Goal: Information Seeking & Learning: Check status

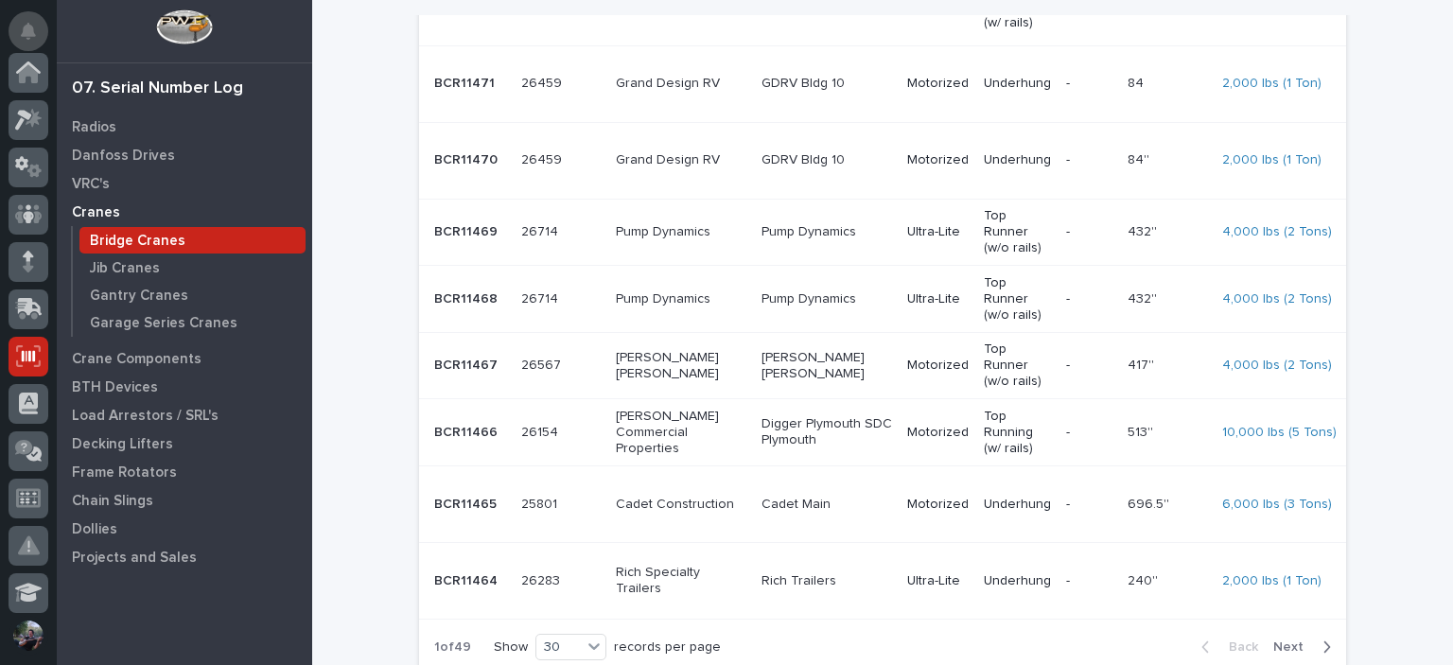
click at [26, 49] on button "Notifications" at bounding box center [29, 31] width 40 height 40
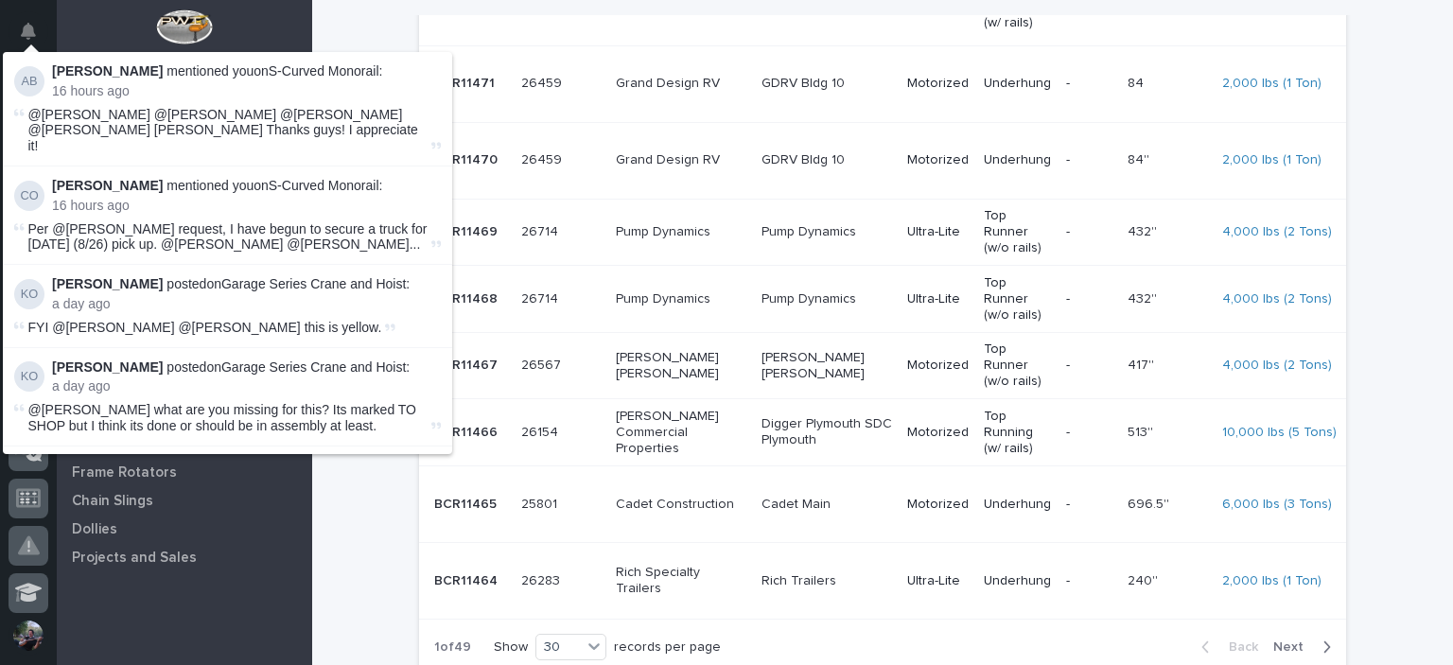
scroll to position [284, 0]
click at [116, 24] on div at bounding box center [184, 31] width 255 height 62
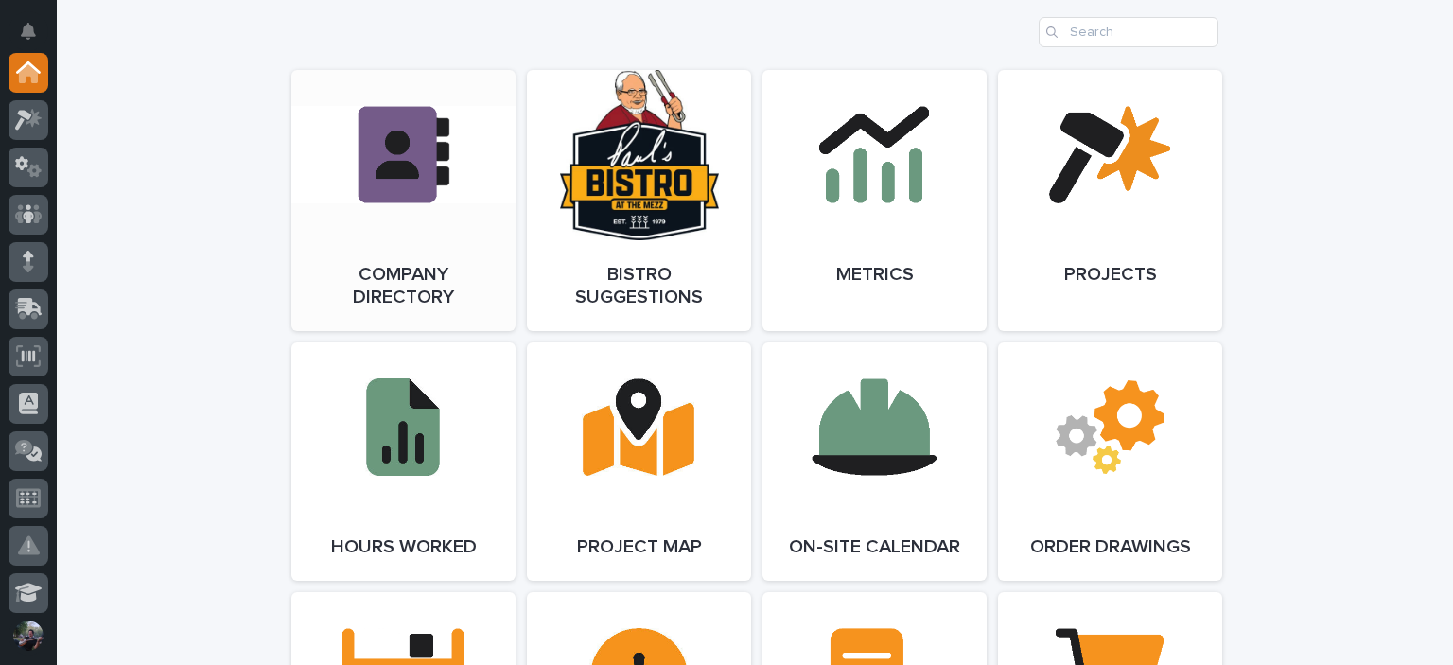
scroll to position [1514, 0]
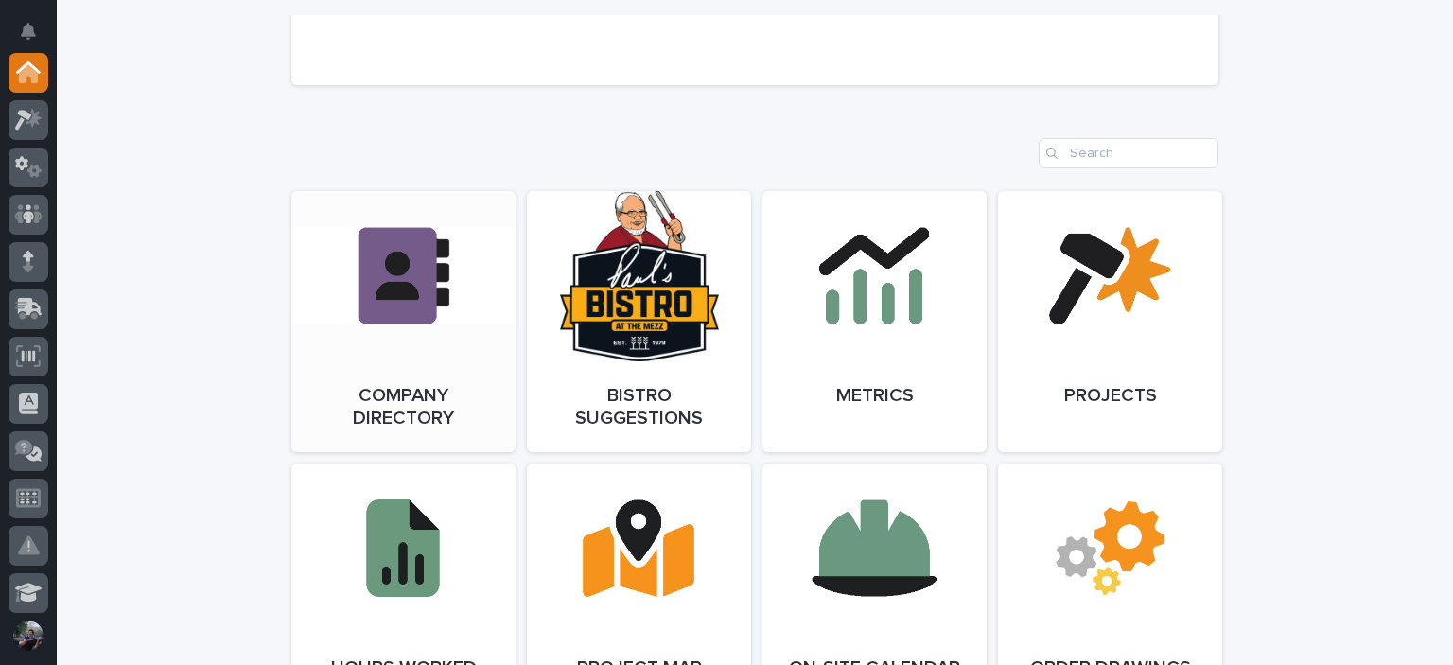
click at [341, 272] on link "Open Link" at bounding box center [403, 321] width 224 height 261
click at [40, 272] on div at bounding box center [29, 262] width 40 height 40
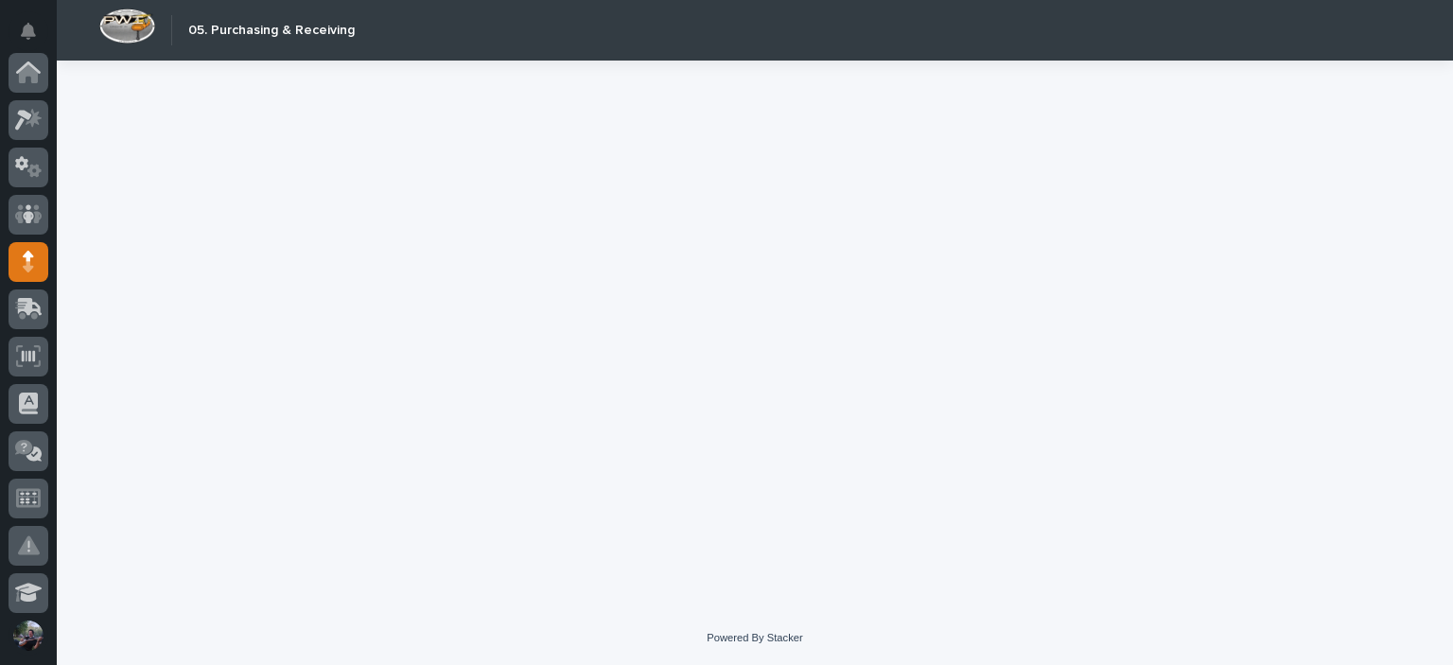
scroll to position [189, 0]
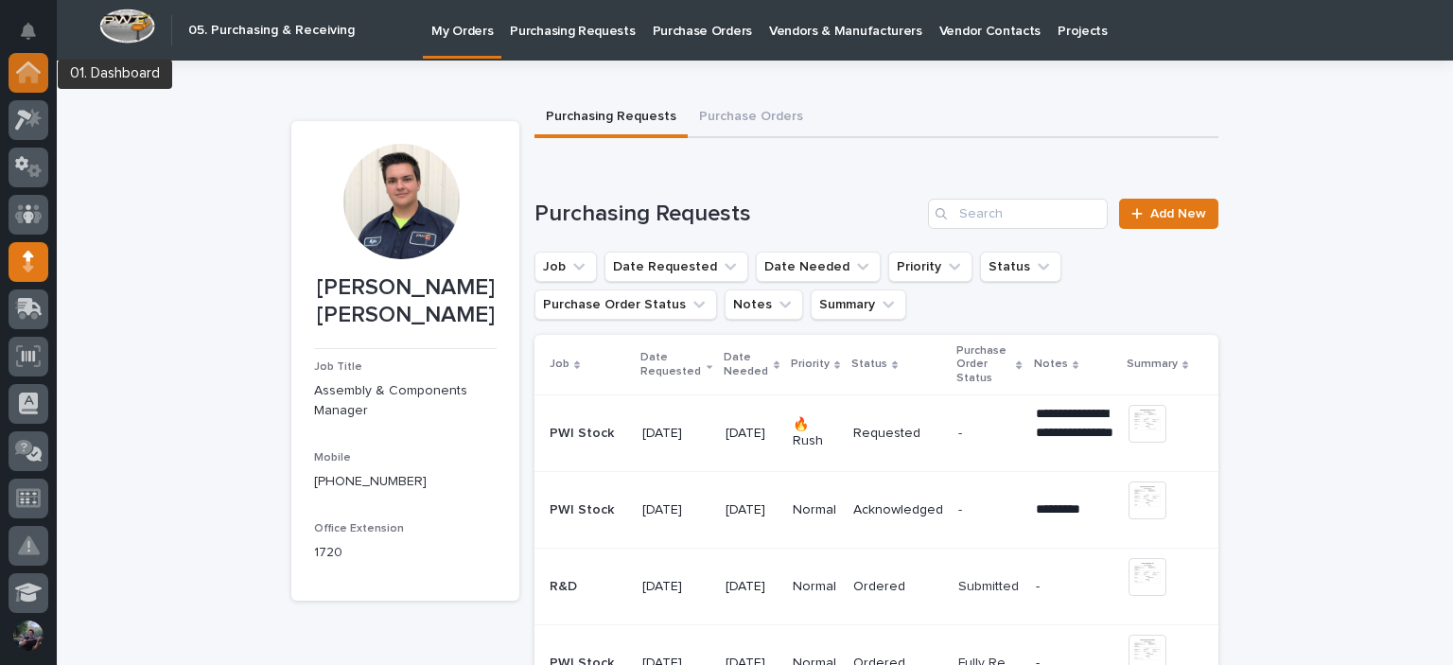
click at [29, 86] on div at bounding box center [29, 73] width 40 height 40
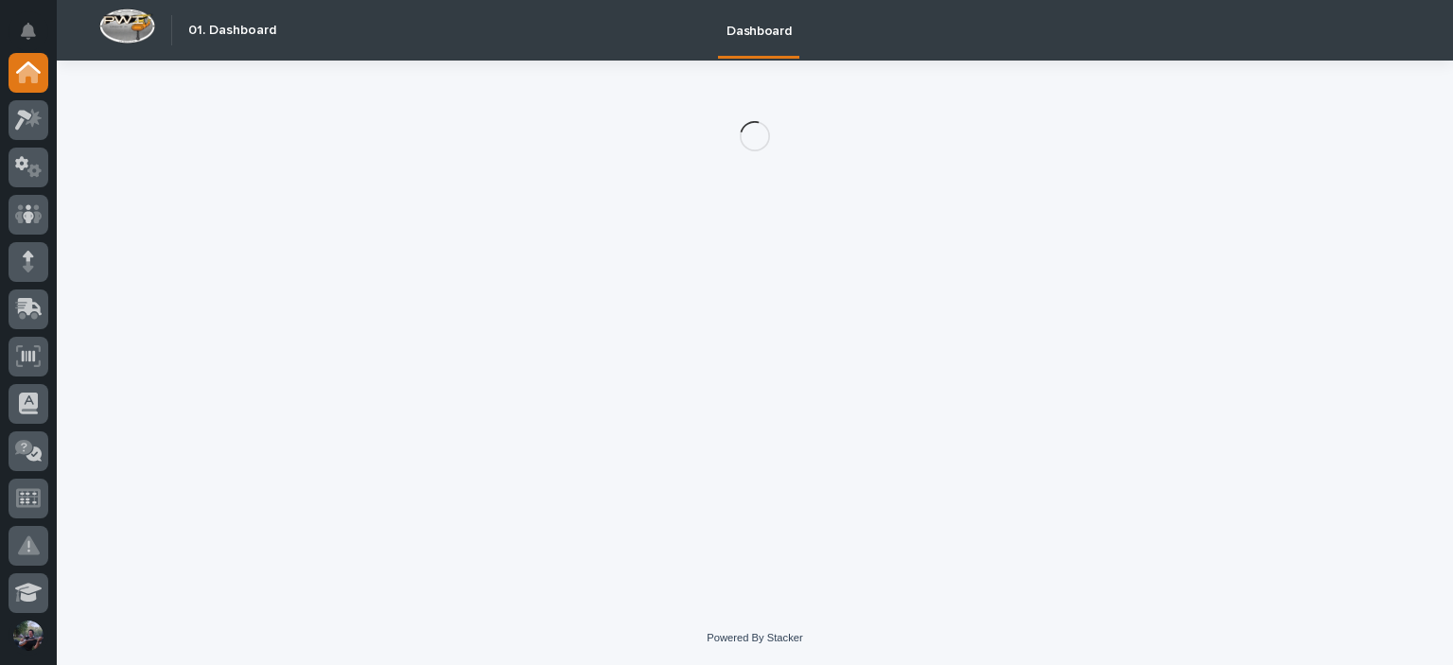
click at [29, 138] on div at bounding box center [29, 120] width 40 height 40
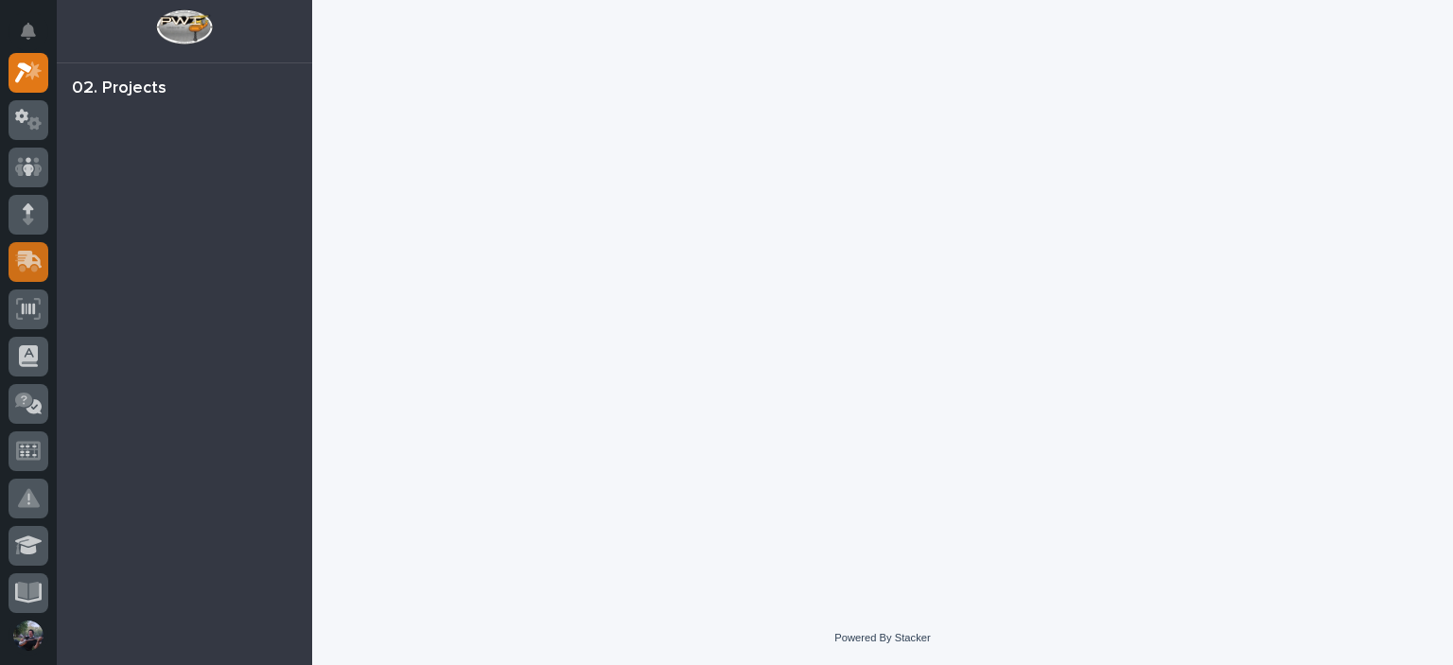
scroll to position [81, 0]
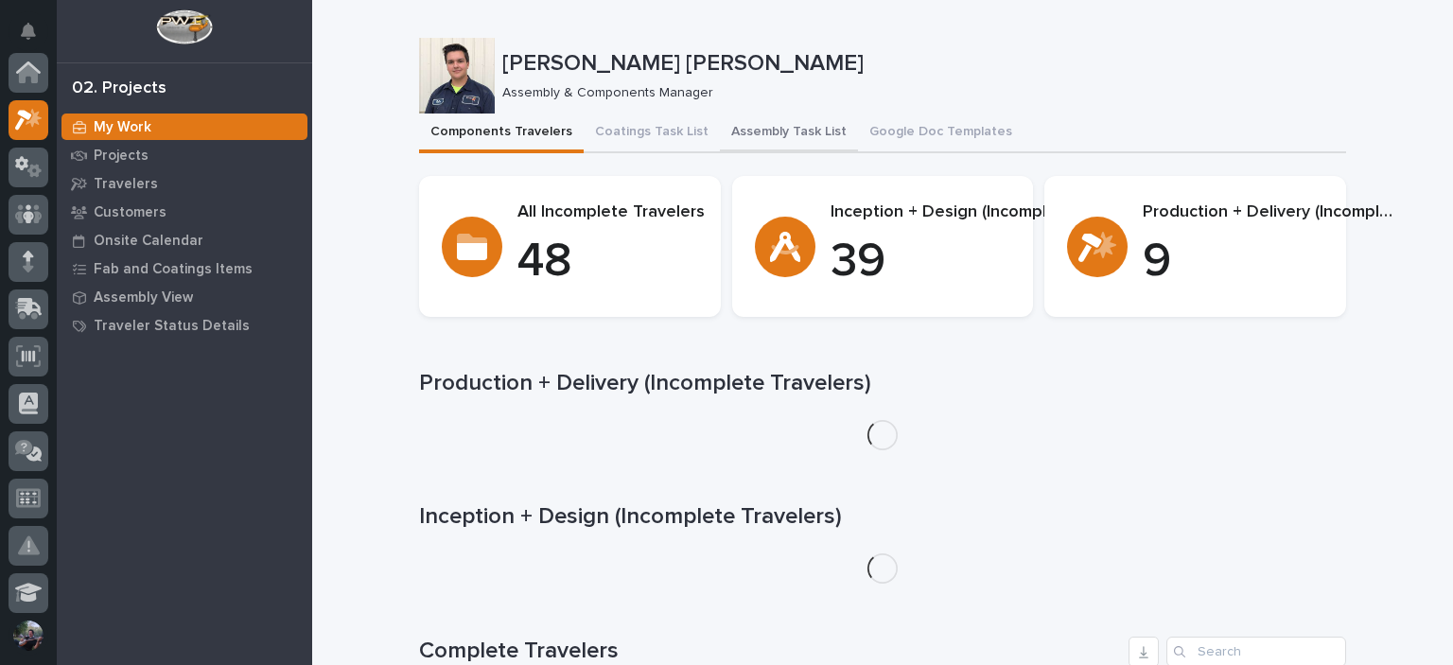
click at [732, 136] on button "Assembly Task List" at bounding box center [789, 134] width 138 height 40
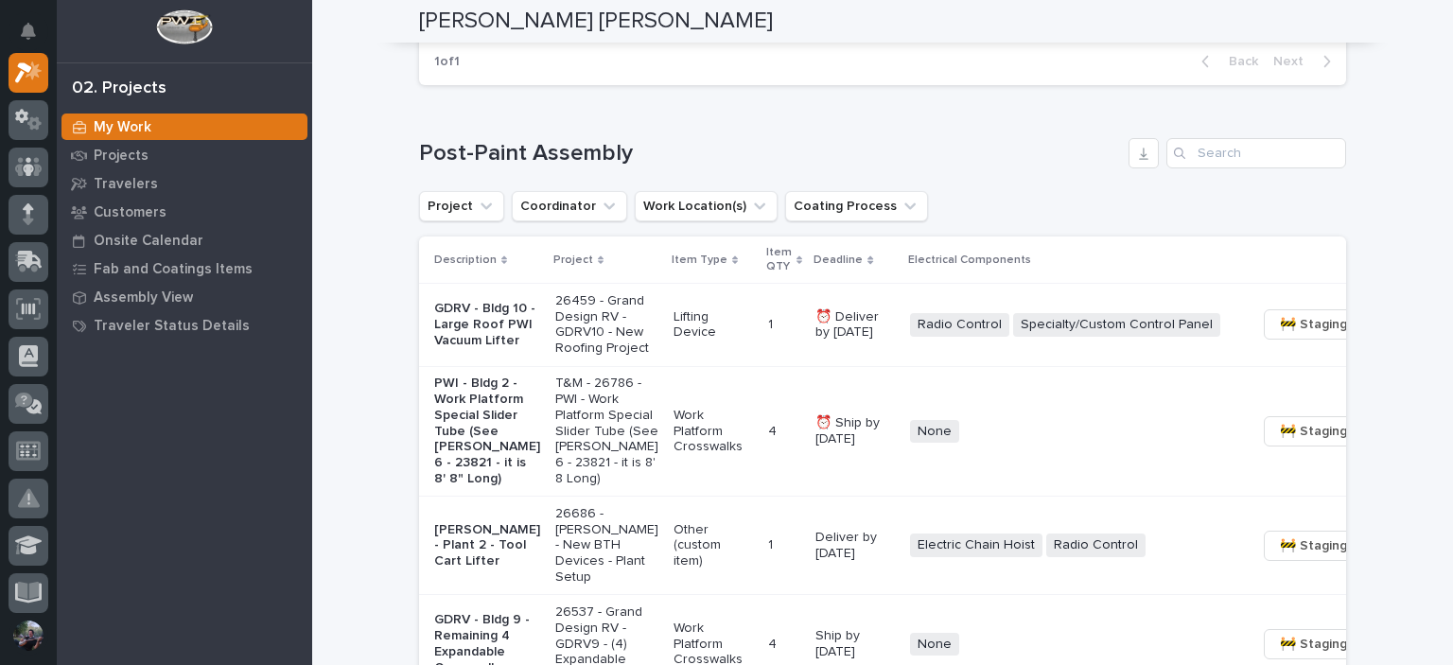
scroll to position [1387, 0]
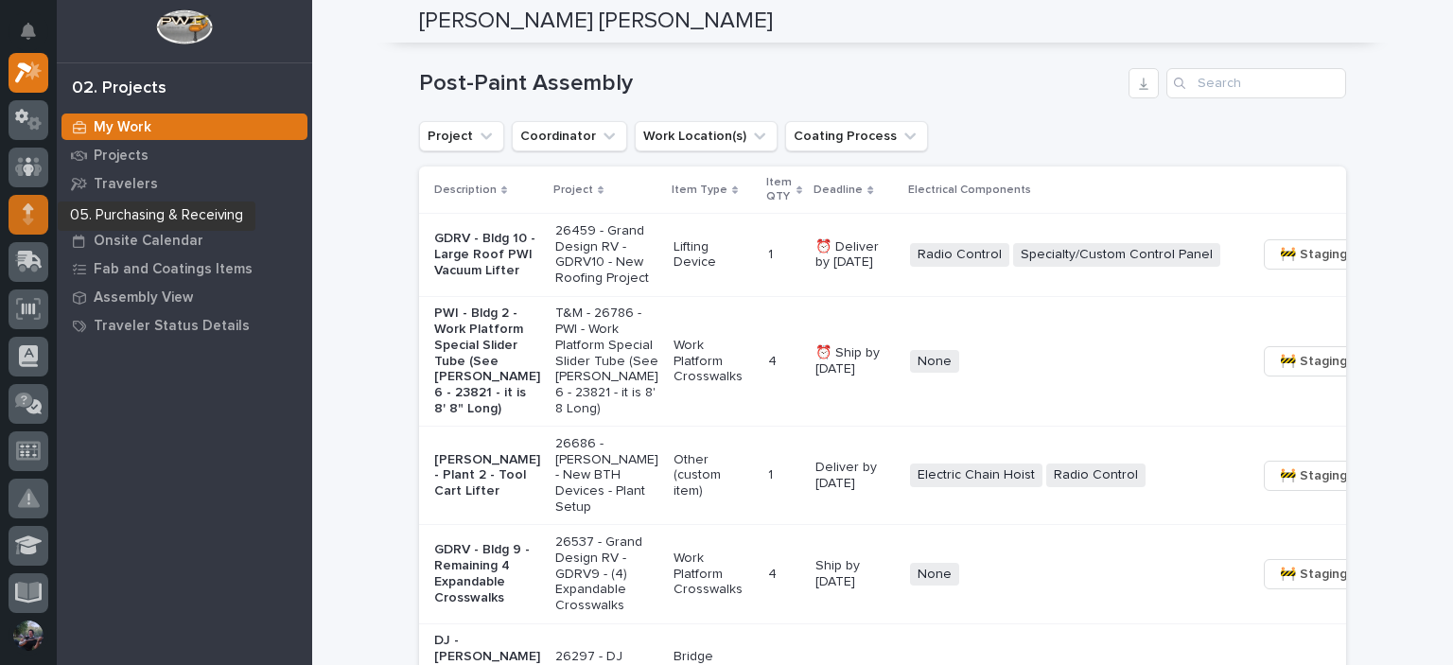
click at [24, 214] on icon at bounding box center [28, 214] width 11 height 22
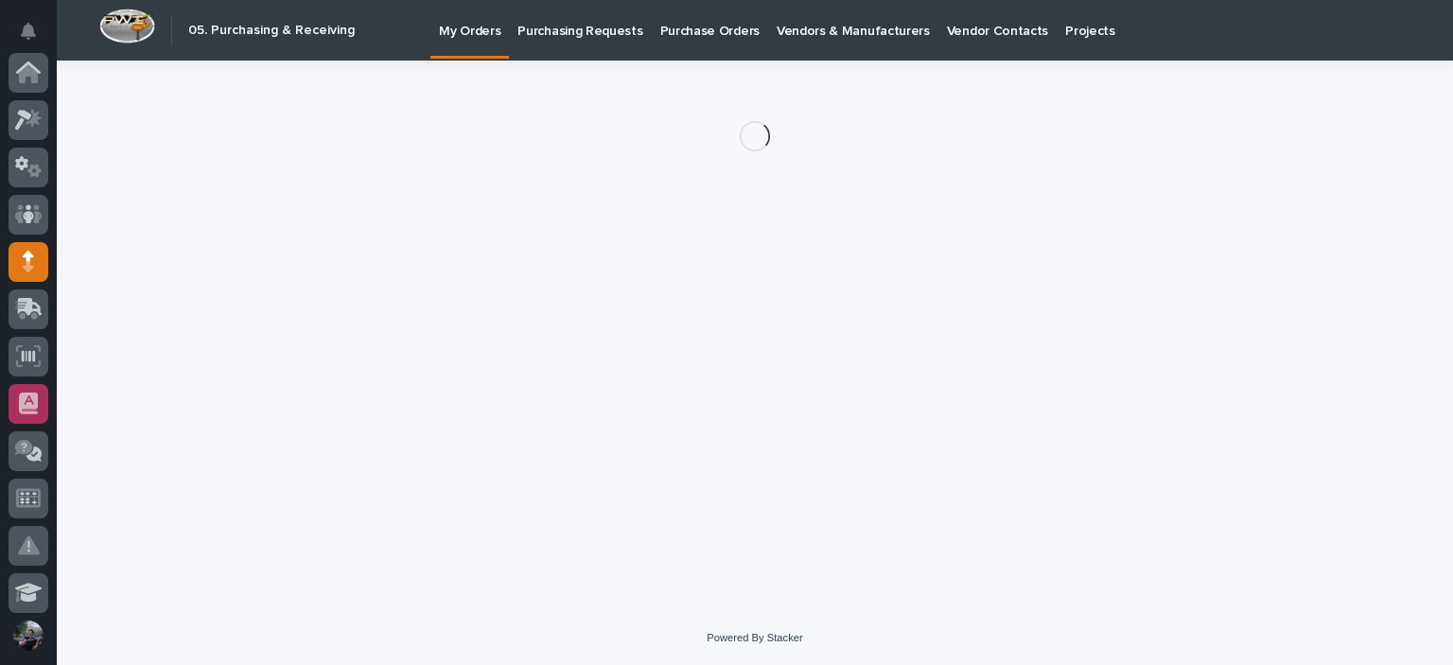
scroll to position [189, 0]
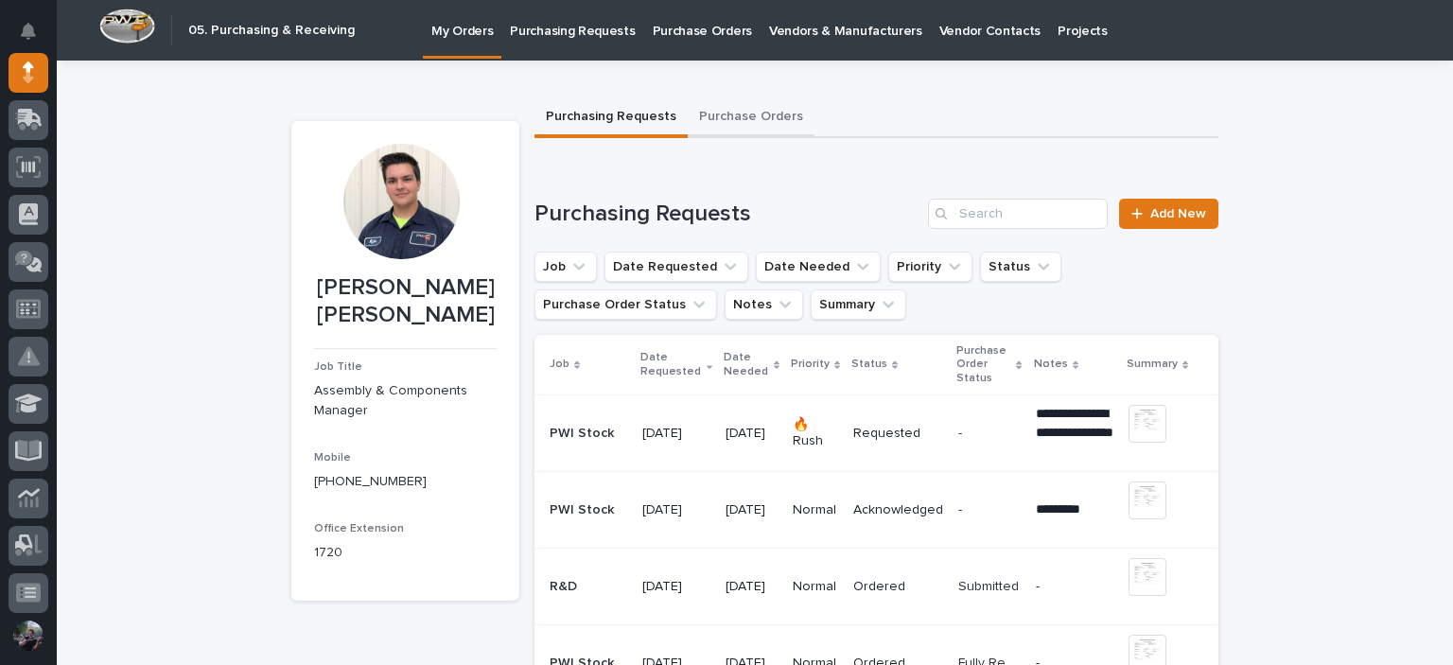
click at [782, 114] on button "Purchase Orders" at bounding box center [751, 118] width 127 height 40
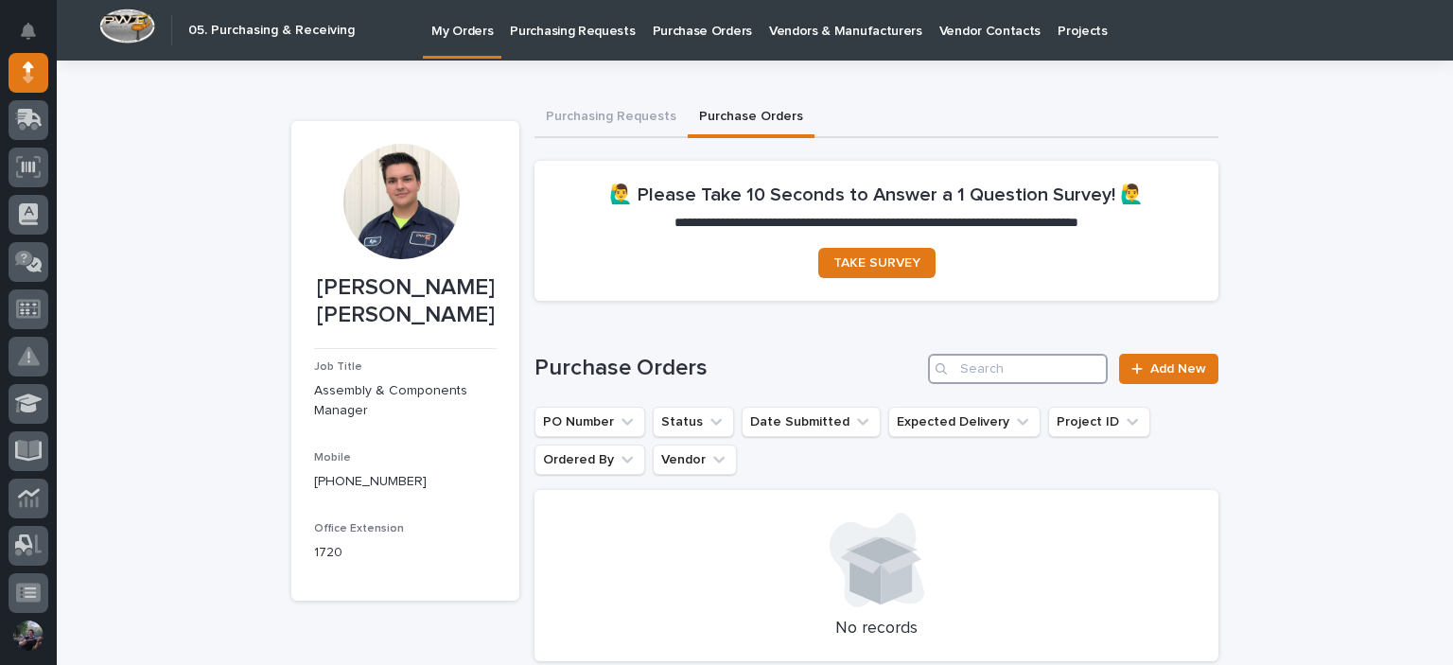
click at [1069, 377] on input "Search" at bounding box center [1018, 369] width 180 height 30
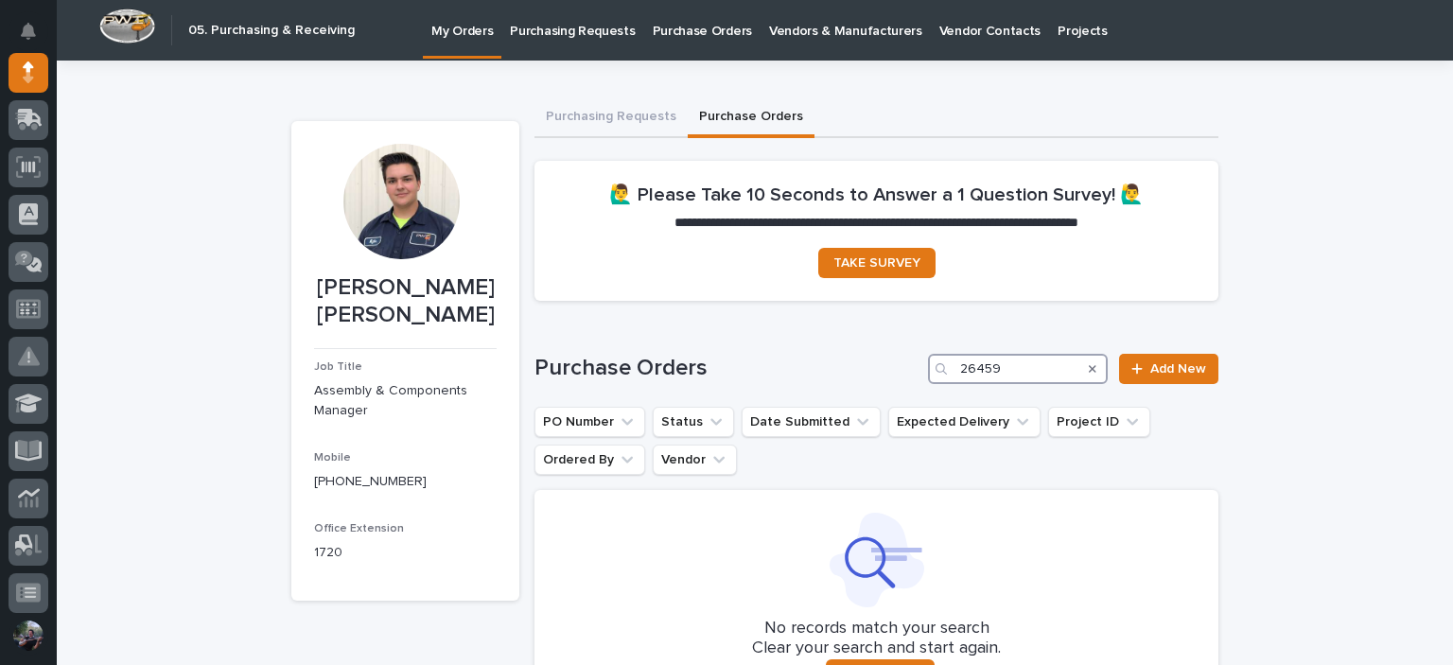
type input "26459"
click at [685, 44] on link "Purchase Orders" at bounding box center [702, 29] width 116 height 59
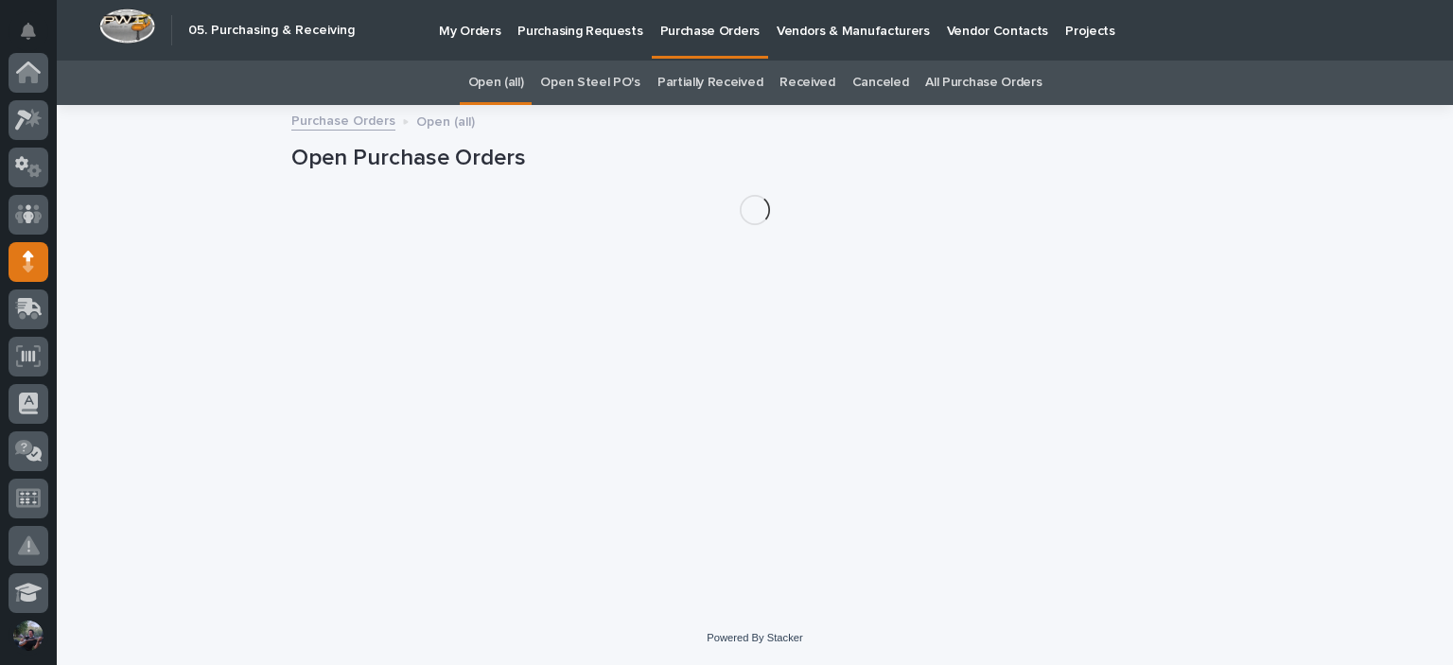
scroll to position [189, 0]
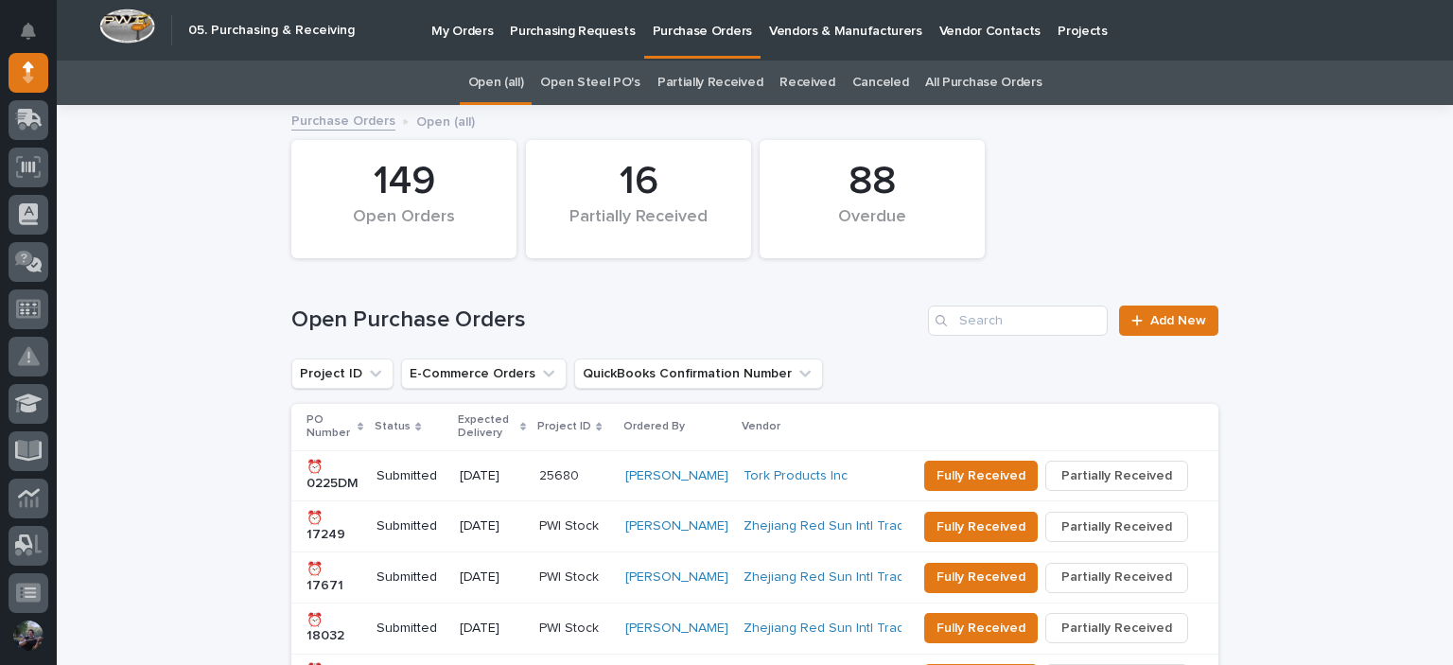
click at [986, 81] on link "All Purchase Orders" at bounding box center [983, 83] width 116 height 44
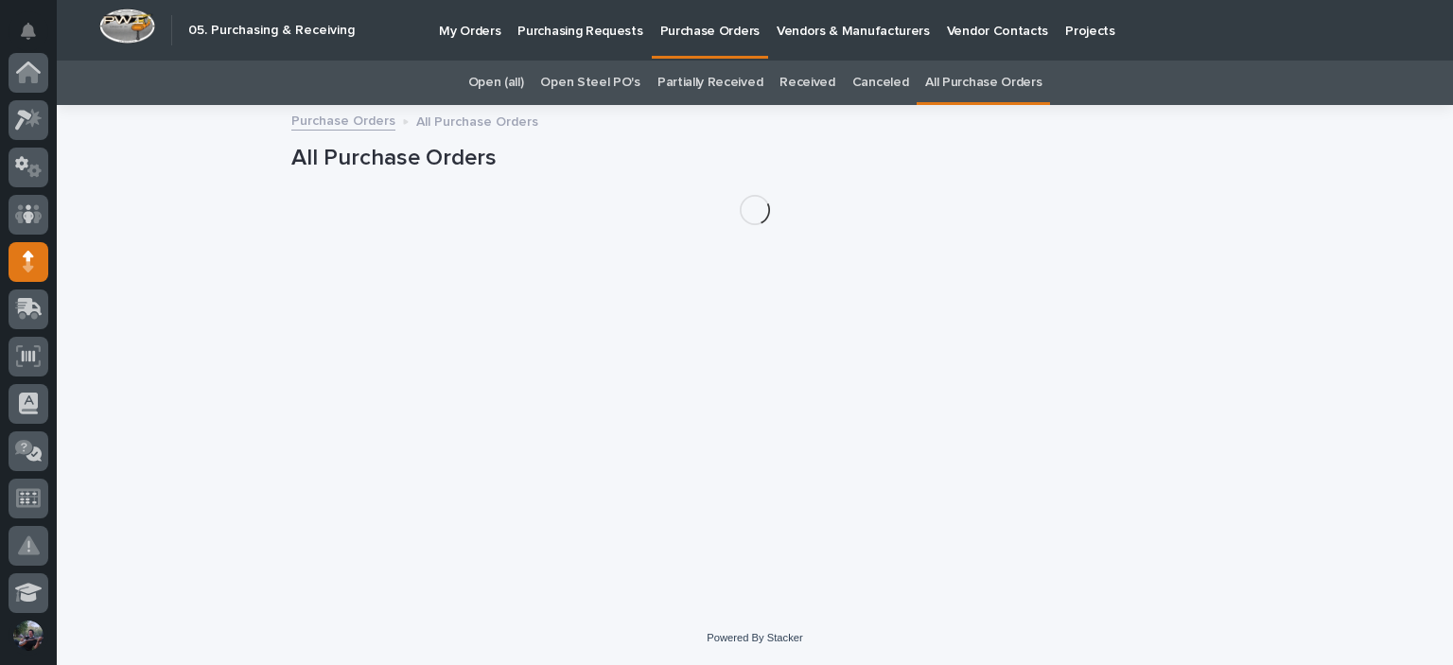
scroll to position [189, 0]
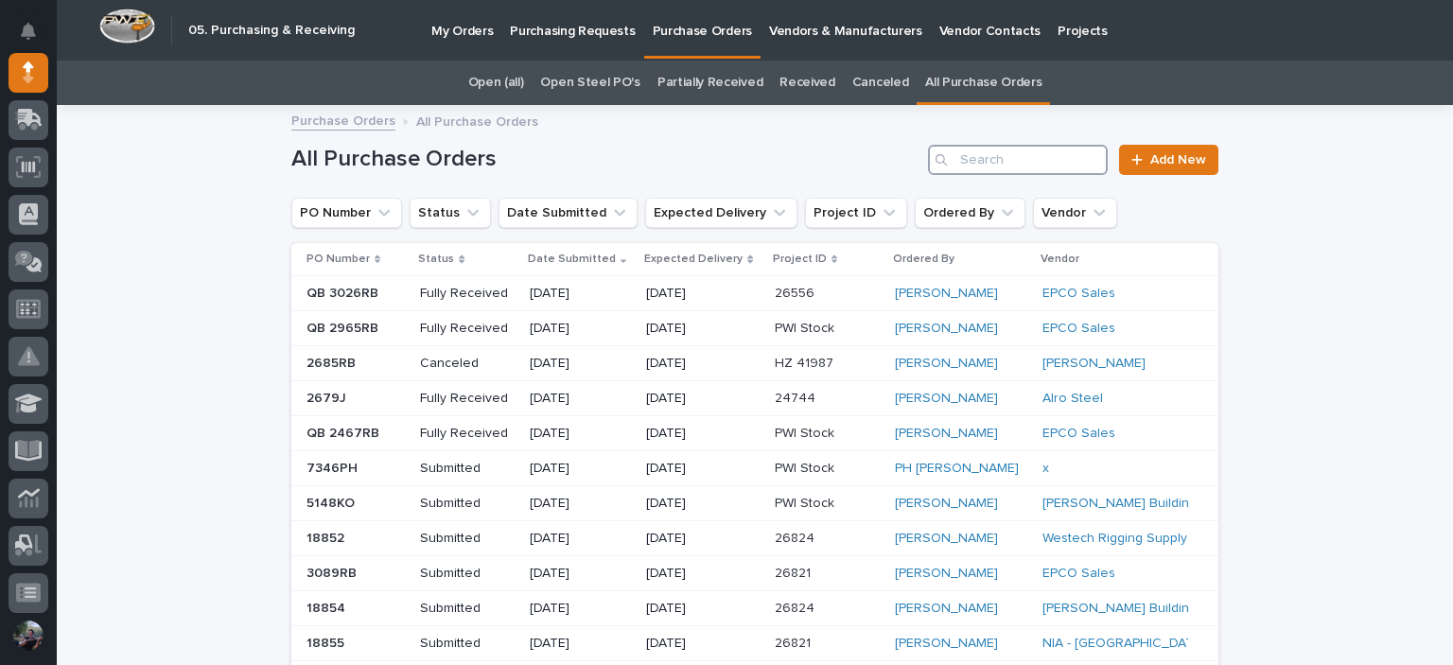
click at [1030, 164] on input "Search" at bounding box center [1018, 160] width 180 height 30
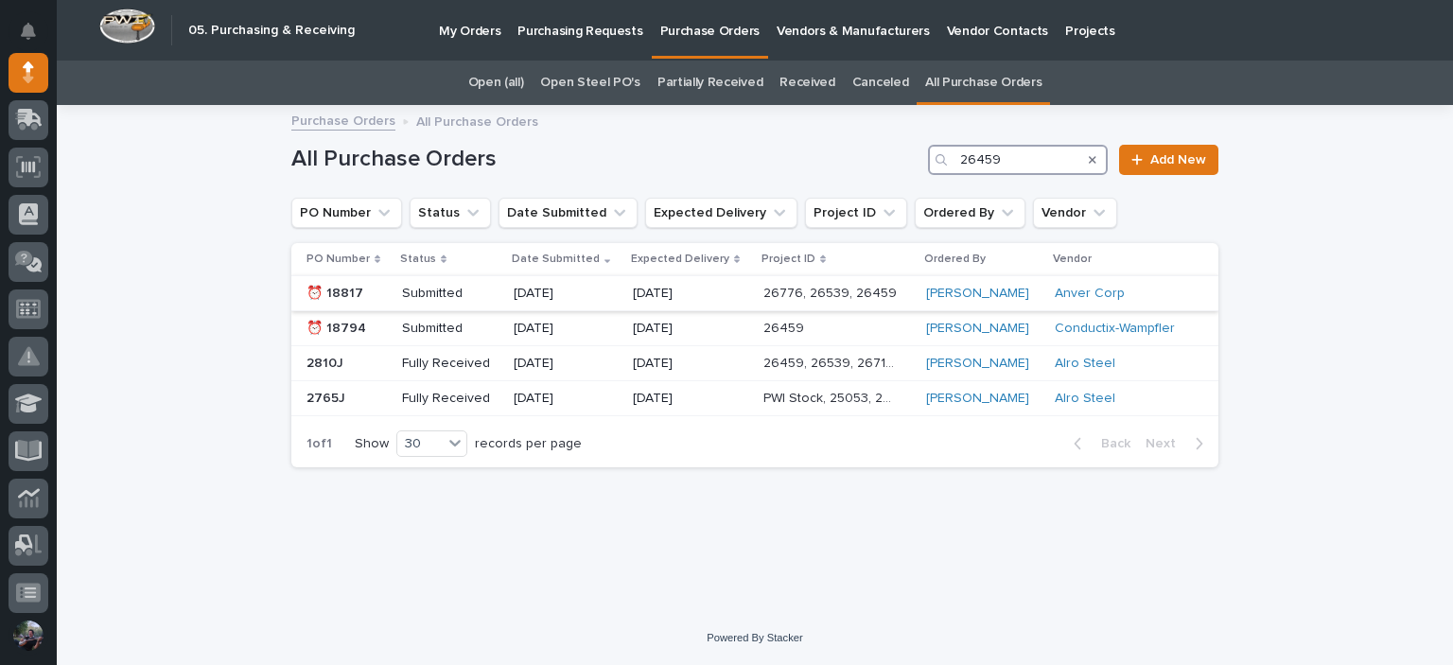
type input "26459"
click at [1008, 286] on div "Arlyn Miller" at bounding box center [983, 294] width 114 height 16
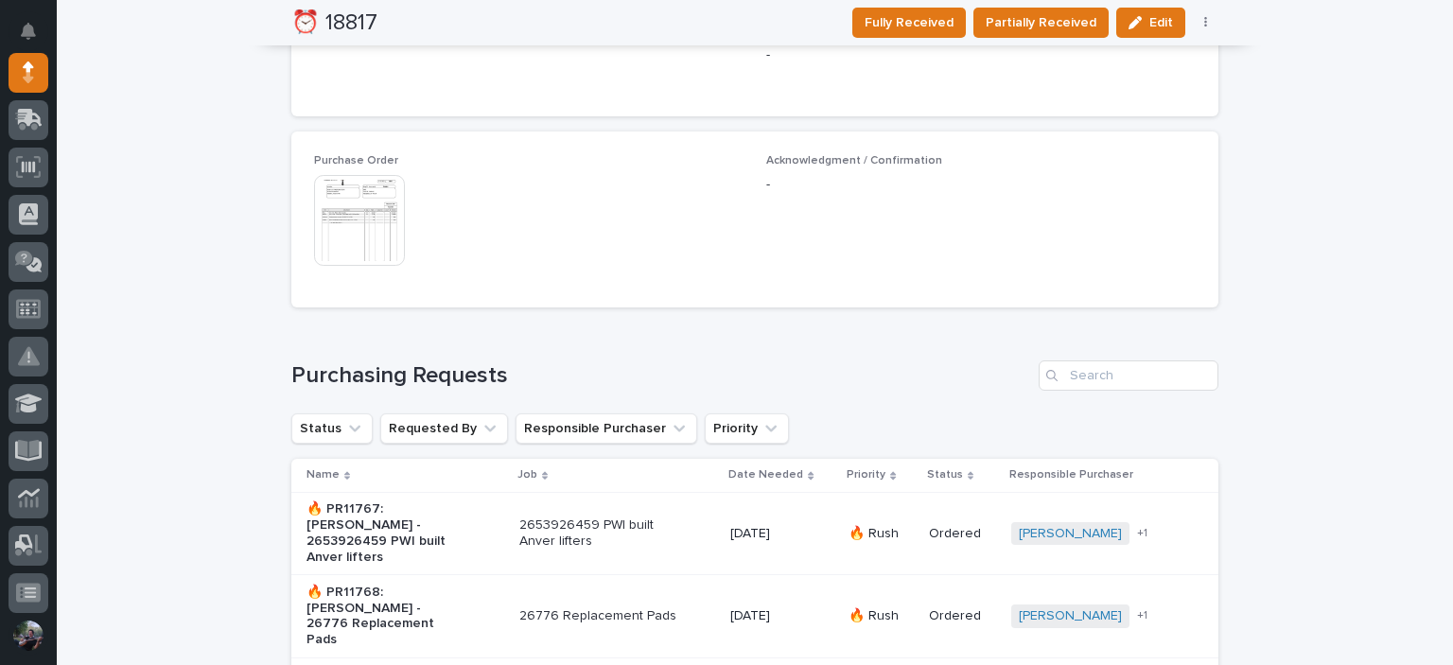
scroll to position [1308, 0]
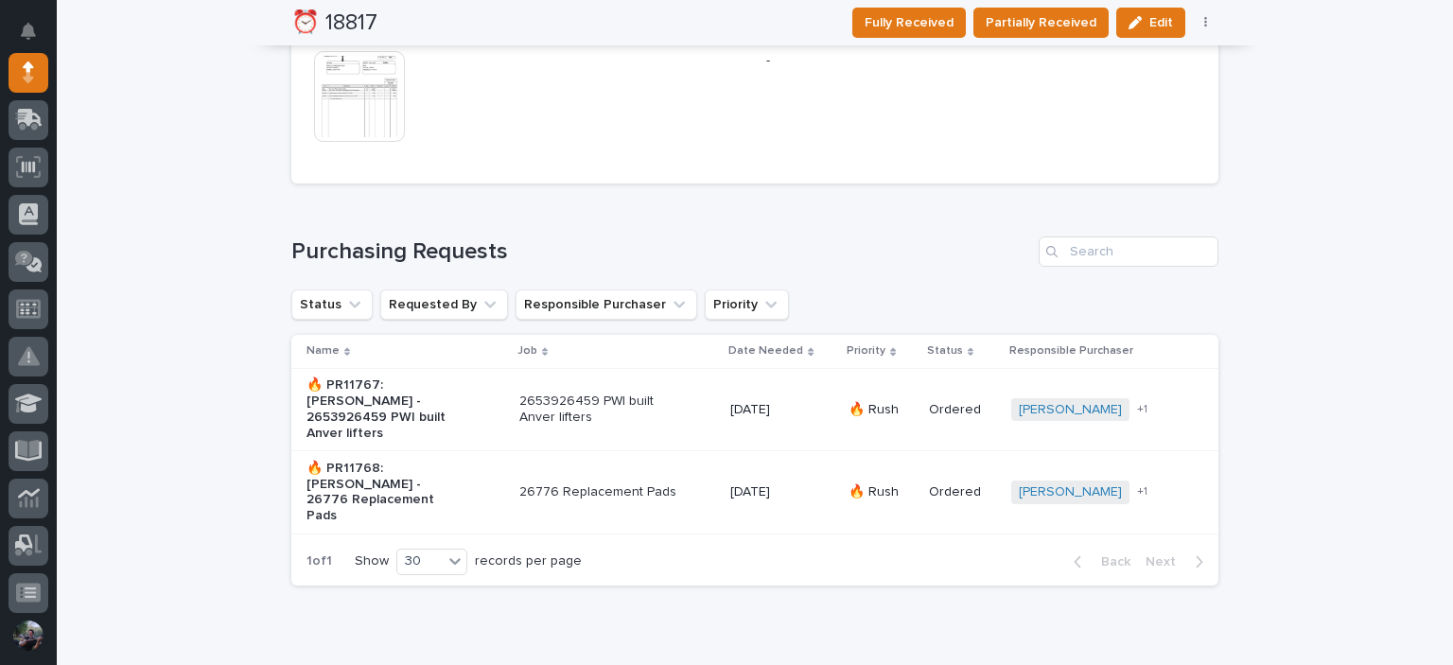
click at [346, 104] on img at bounding box center [359, 96] width 91 height 91
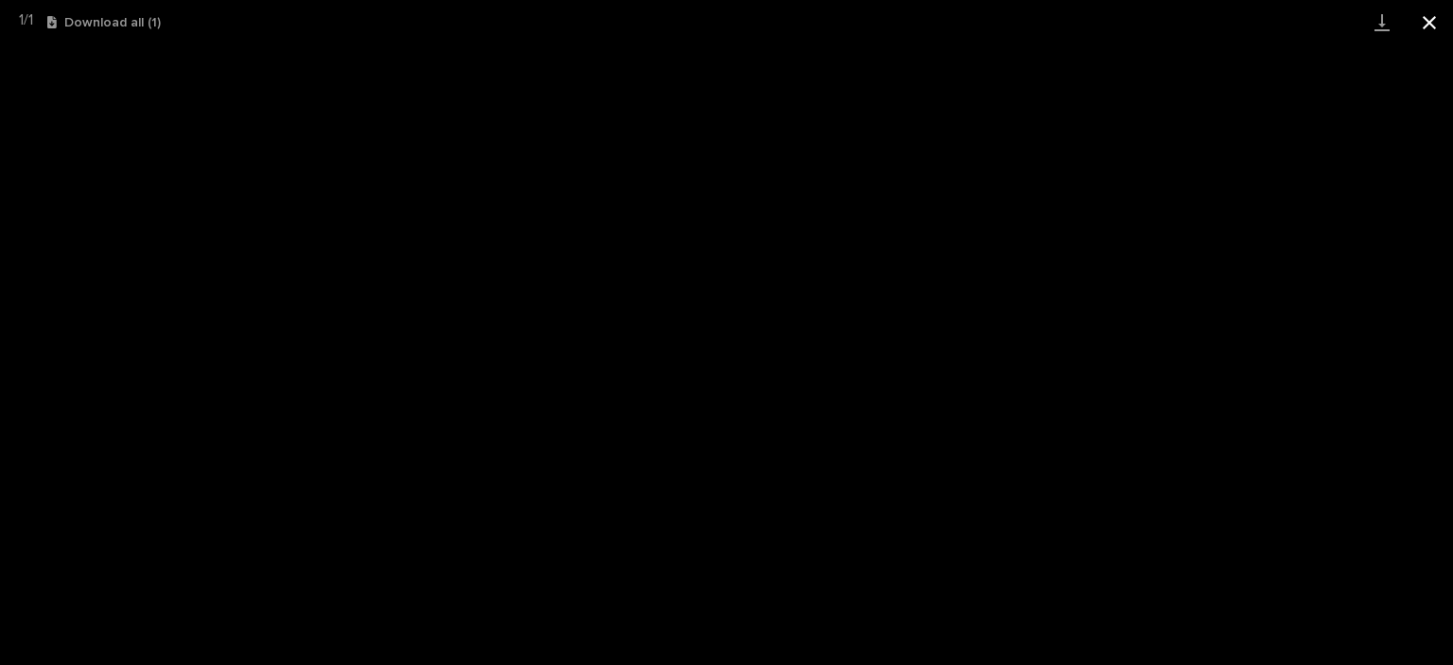
click at [1443, 26] on button "Close gallery" at bounding box center [1429, 22] width 47 height 44
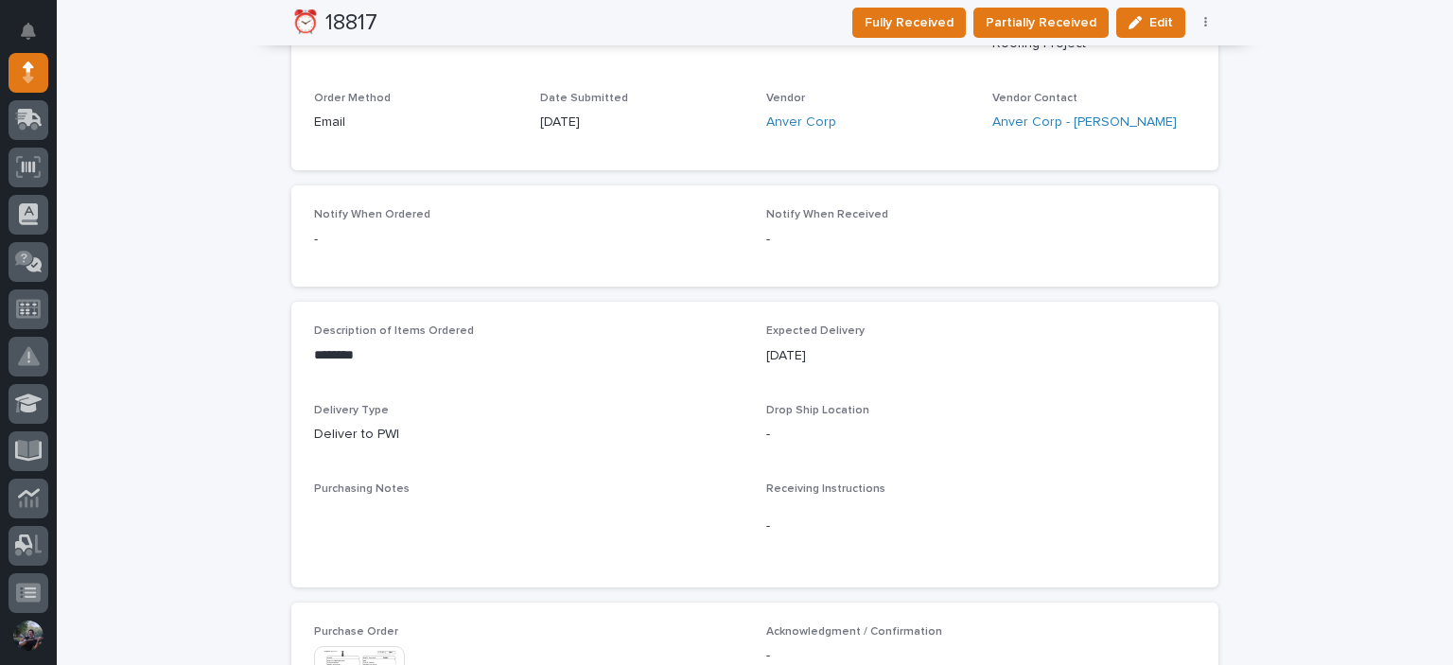
scroll to position [930, 0]
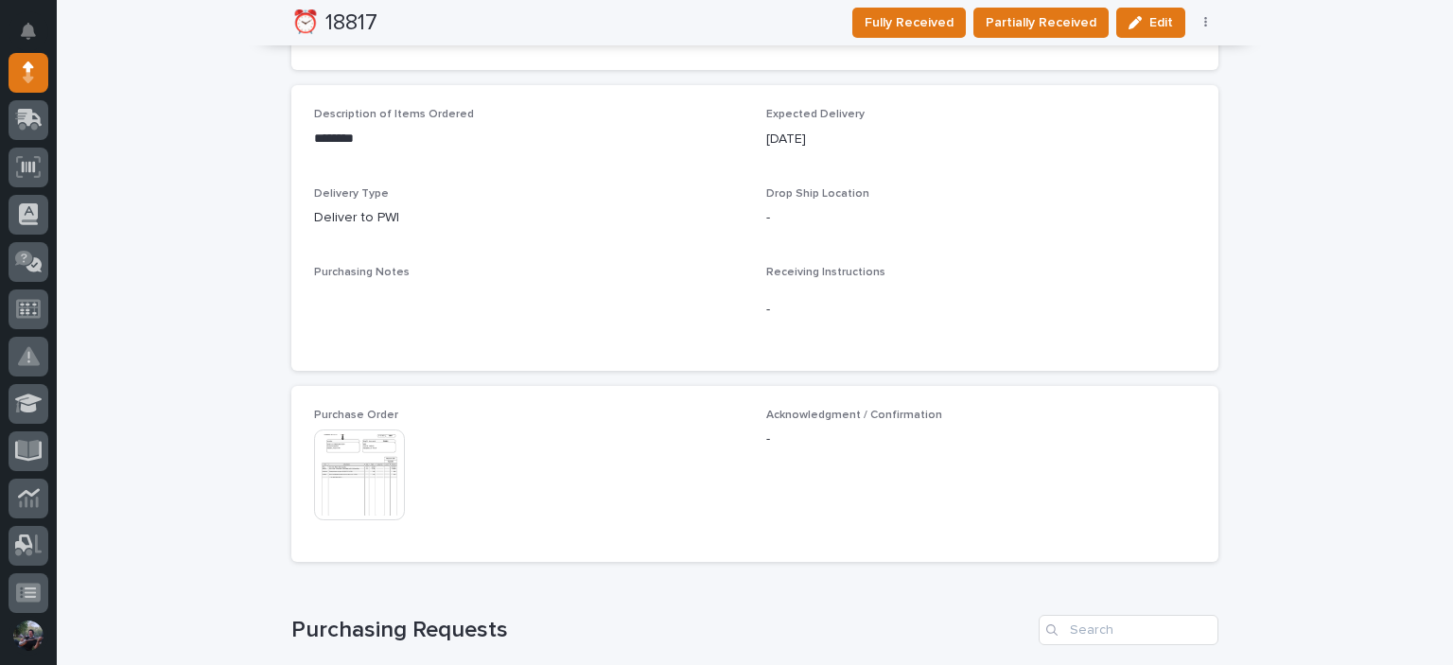
click at [341, 421] on span "Purchase Order" at bounding box center [356, 415] width 84 height 11
click at [347, 438] on img at bounding box center [359, 474] width 91 height 91
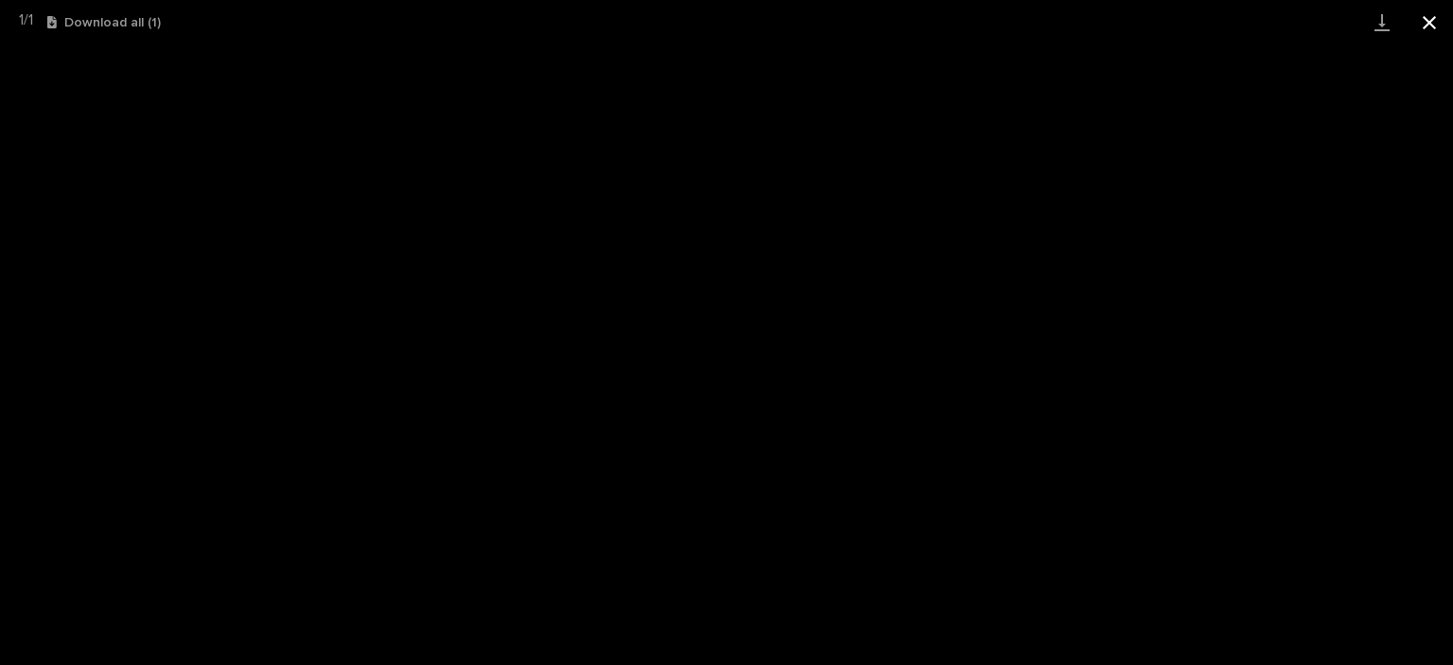
click at [1439, 21] on button "Close gallery" at bounding box center [1429, 22] width 47 height 44
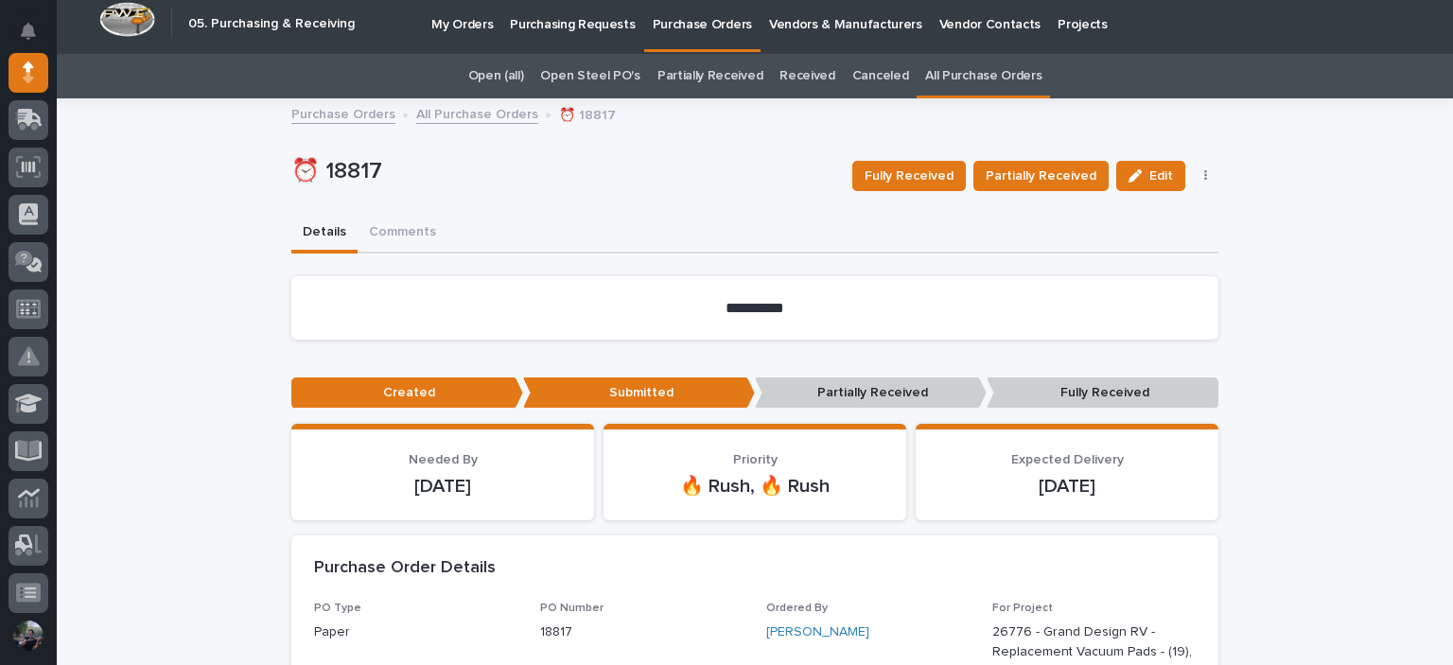
scroll to position [0, 0]
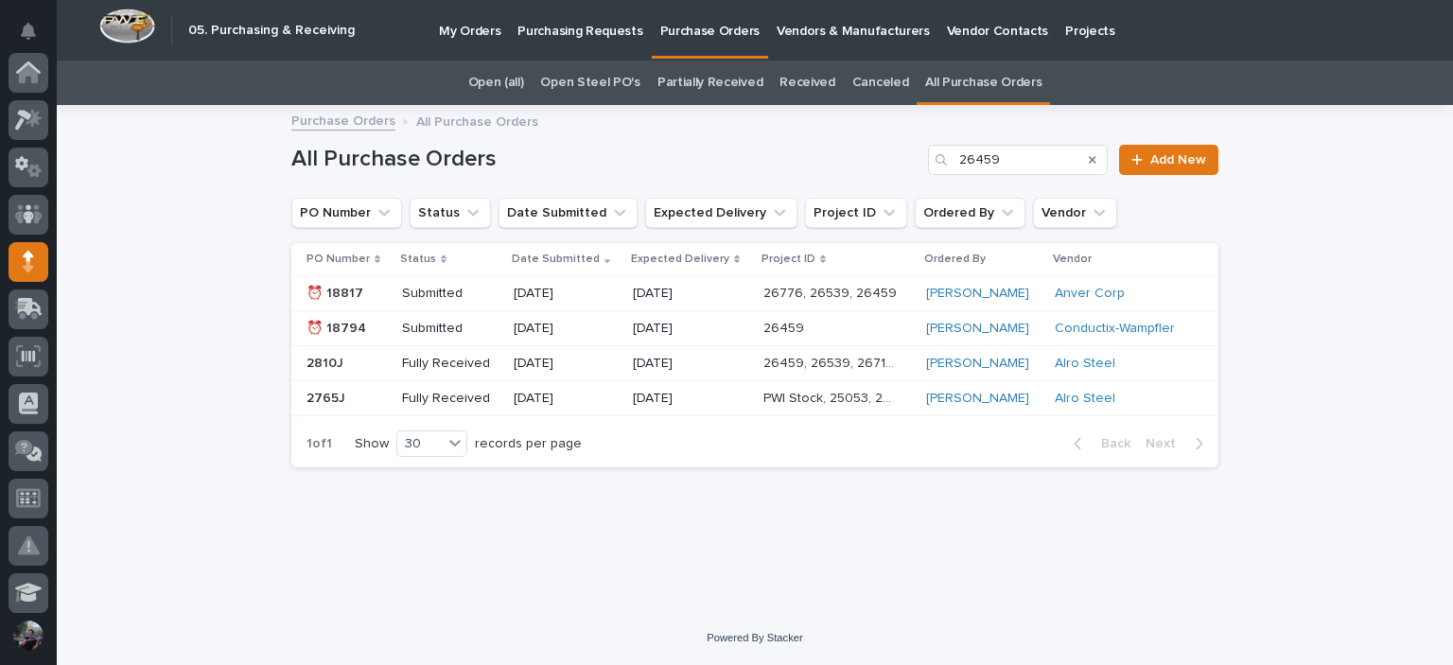
scroll to position [189, 0]
click at [841, 324] on p at bounding box center [830, 329] width 135 height 16
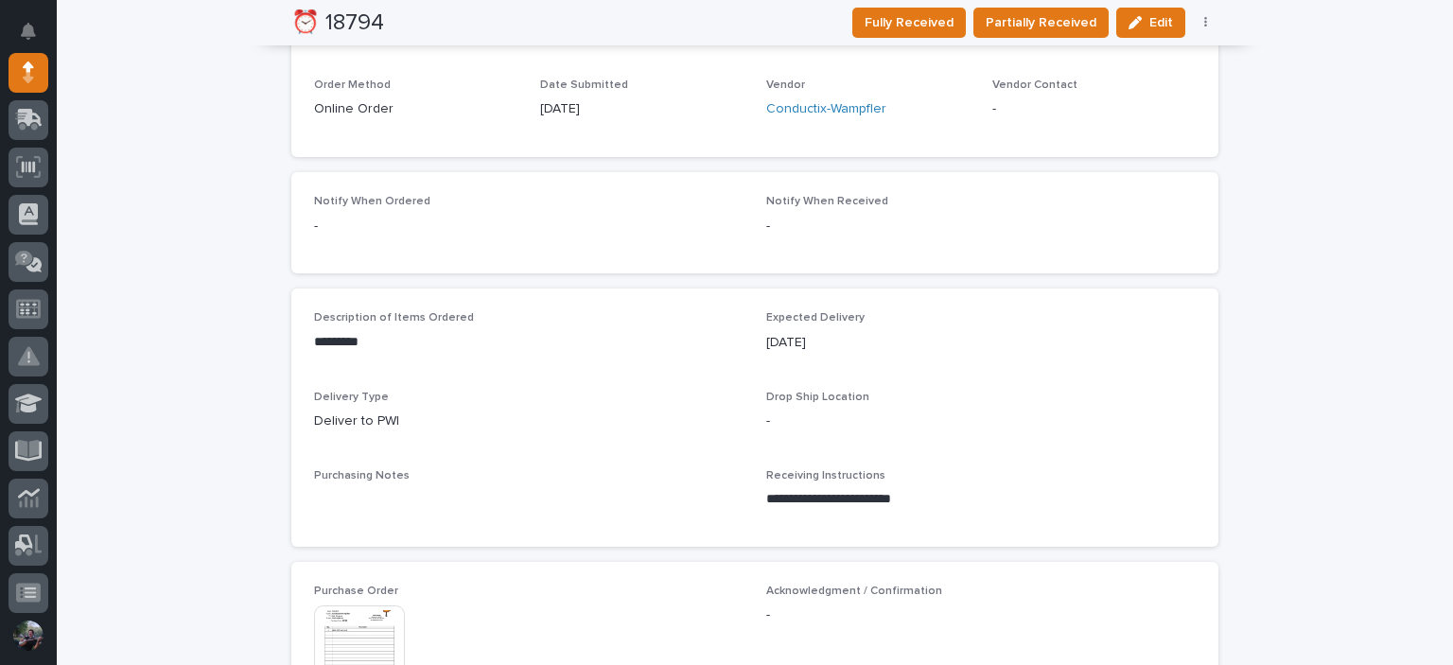
scroll to position [779, 0]
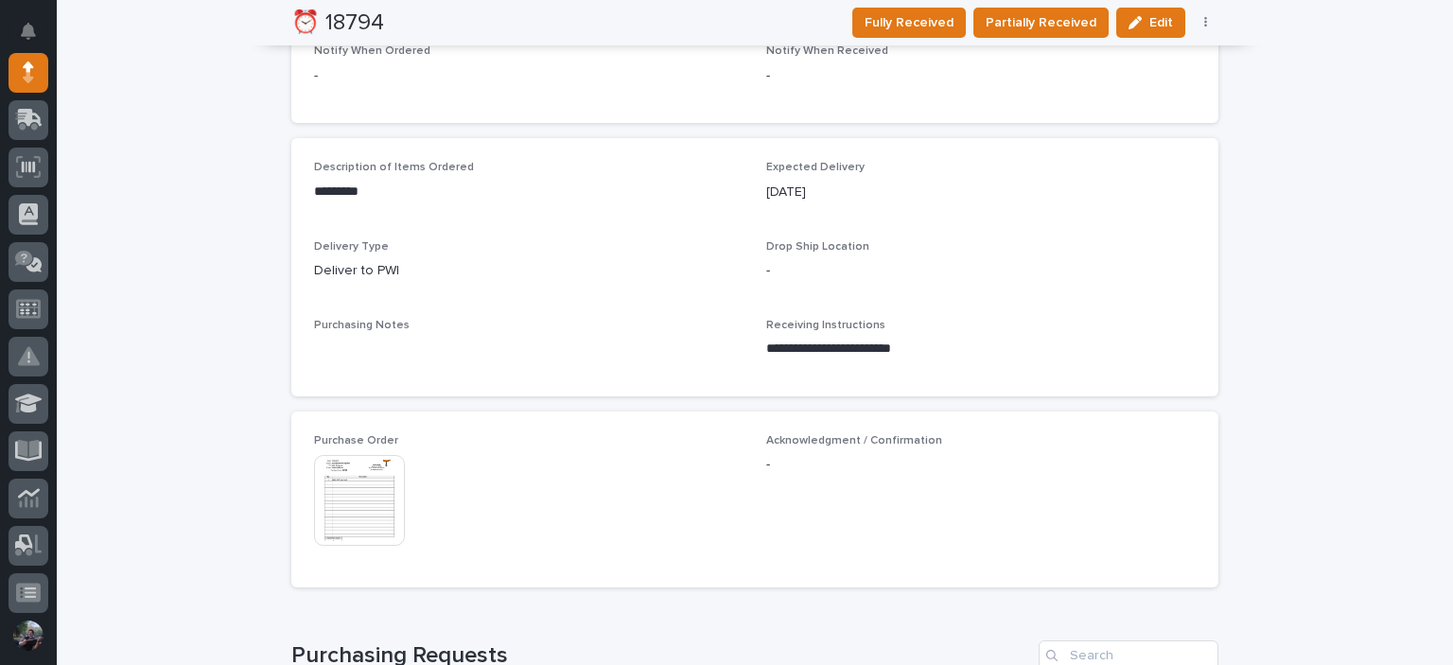
click at [346, 472] on img at bounding box center [359, 500] width 91 height 91
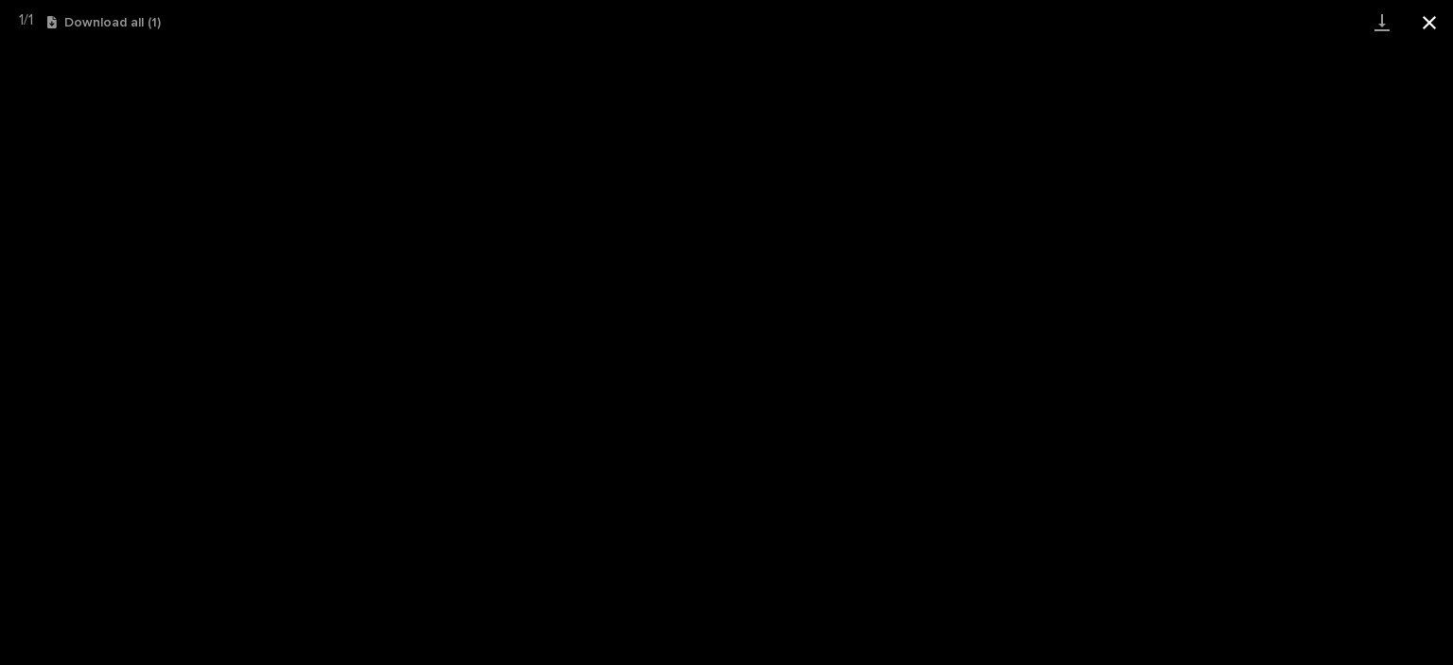
click at [1452, 38] on button "Close gallery" at bounding box center [1429, 22] width 47 height 44
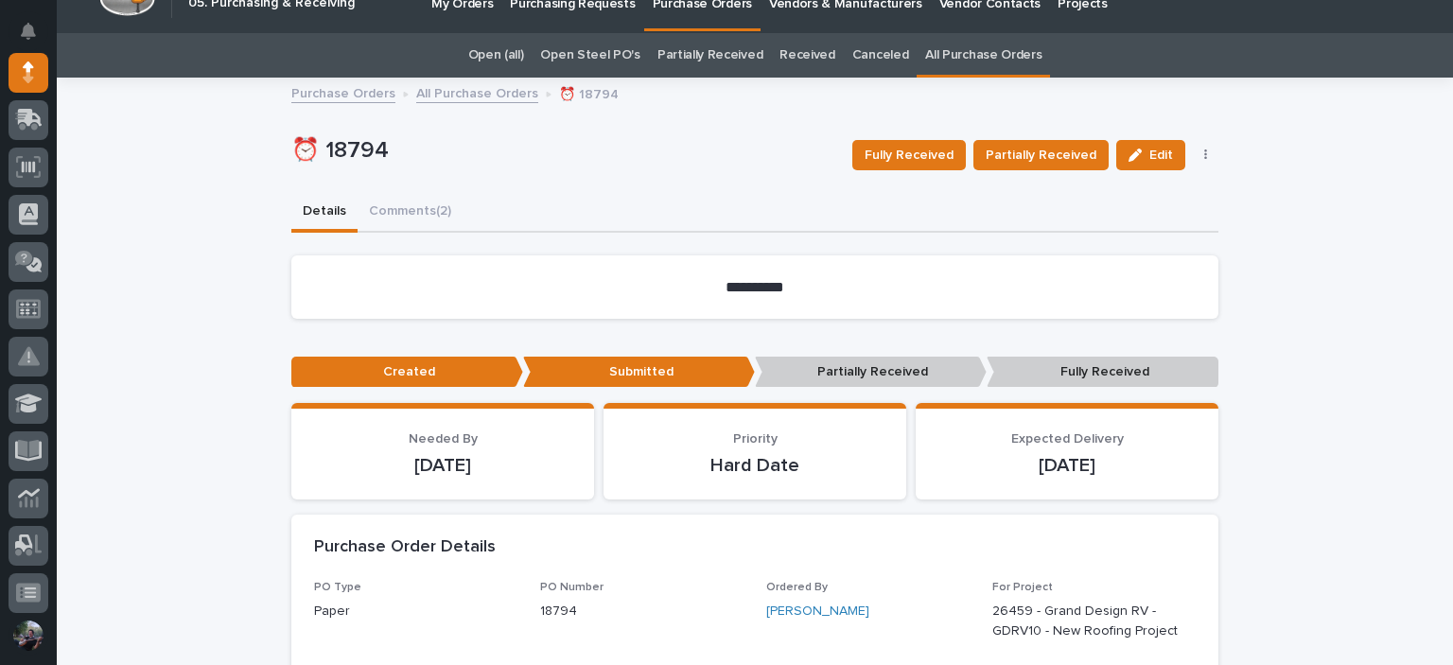
scroll to position [0, 0]
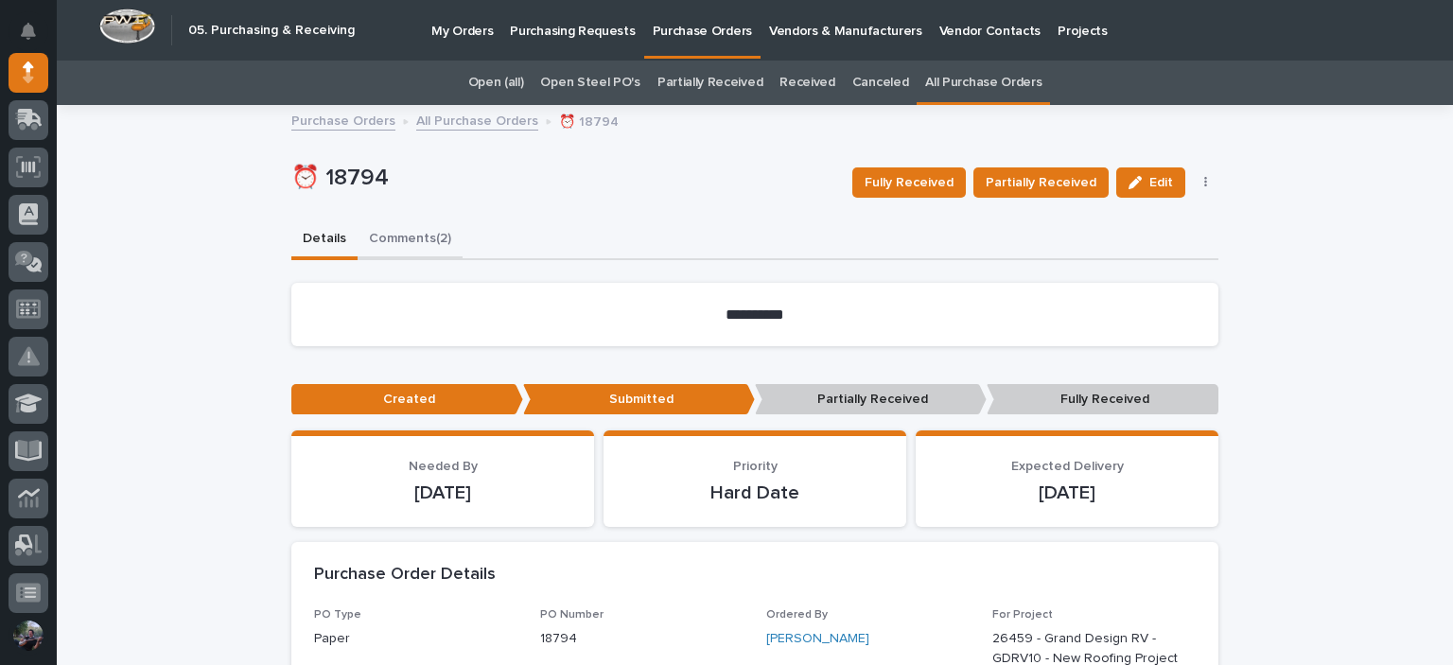
click at [401, 224] on button "Comments (2)" at bounding box center [410, 240] width 105 height 40
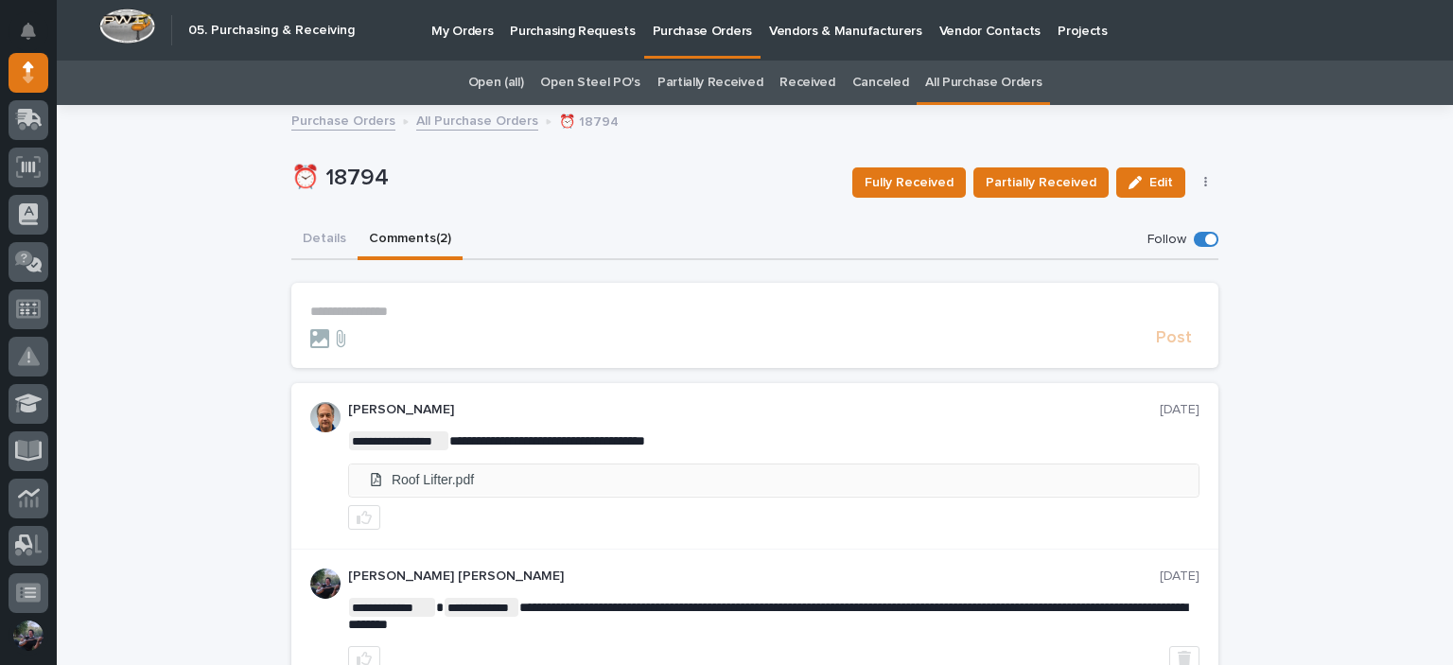
click at [426, 479] on li "Roof Lifter.pdf" at bounding box center [774, 479] width 850 height 31
click at [304, 240] on button "Details" at bounding box center [324, 240] width 66 height 40
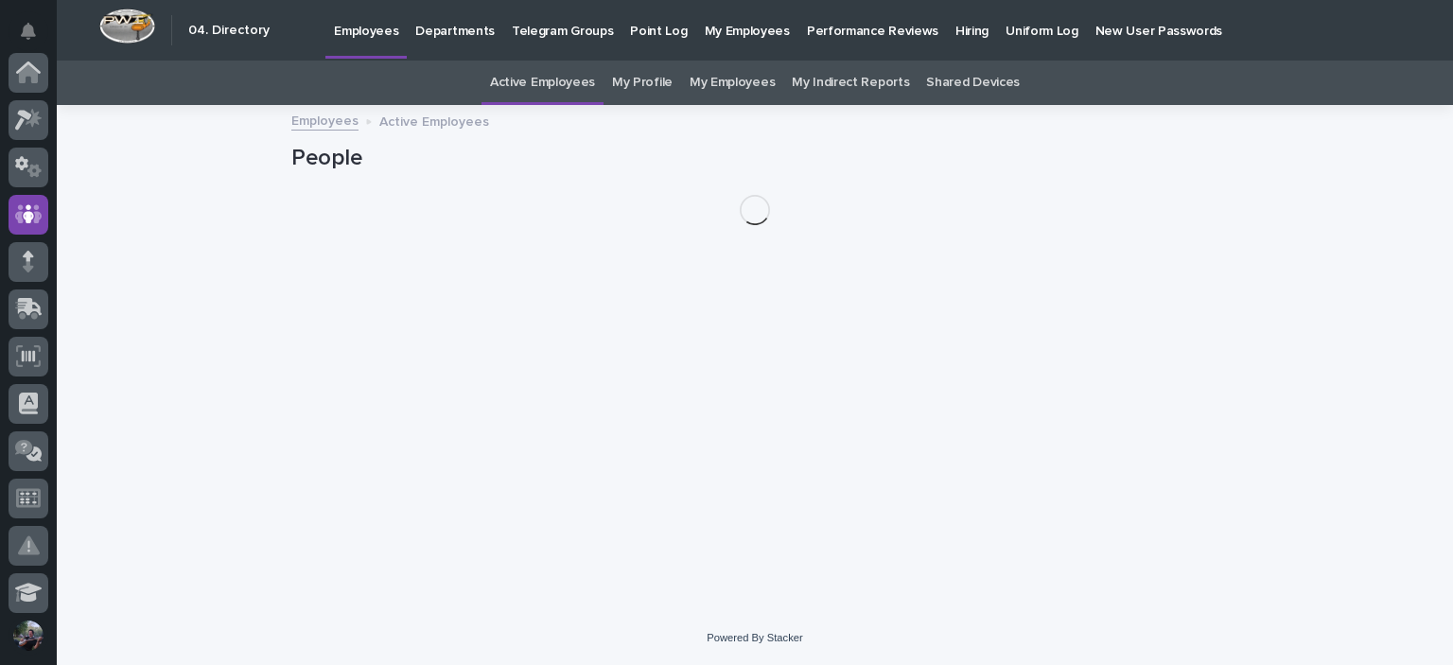
scroll to position [142, 0]
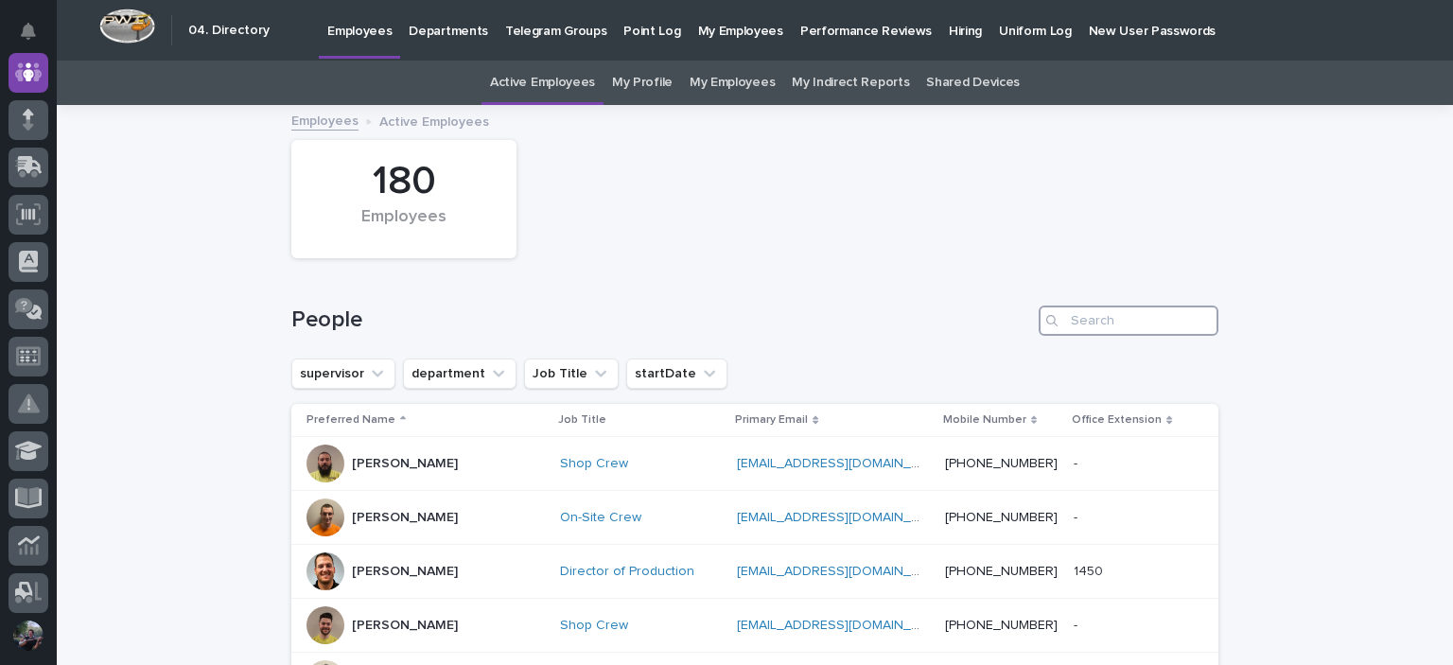
click at [1104, 320] on input "Search" at bounding box center [1129, 321] width 180 height 30
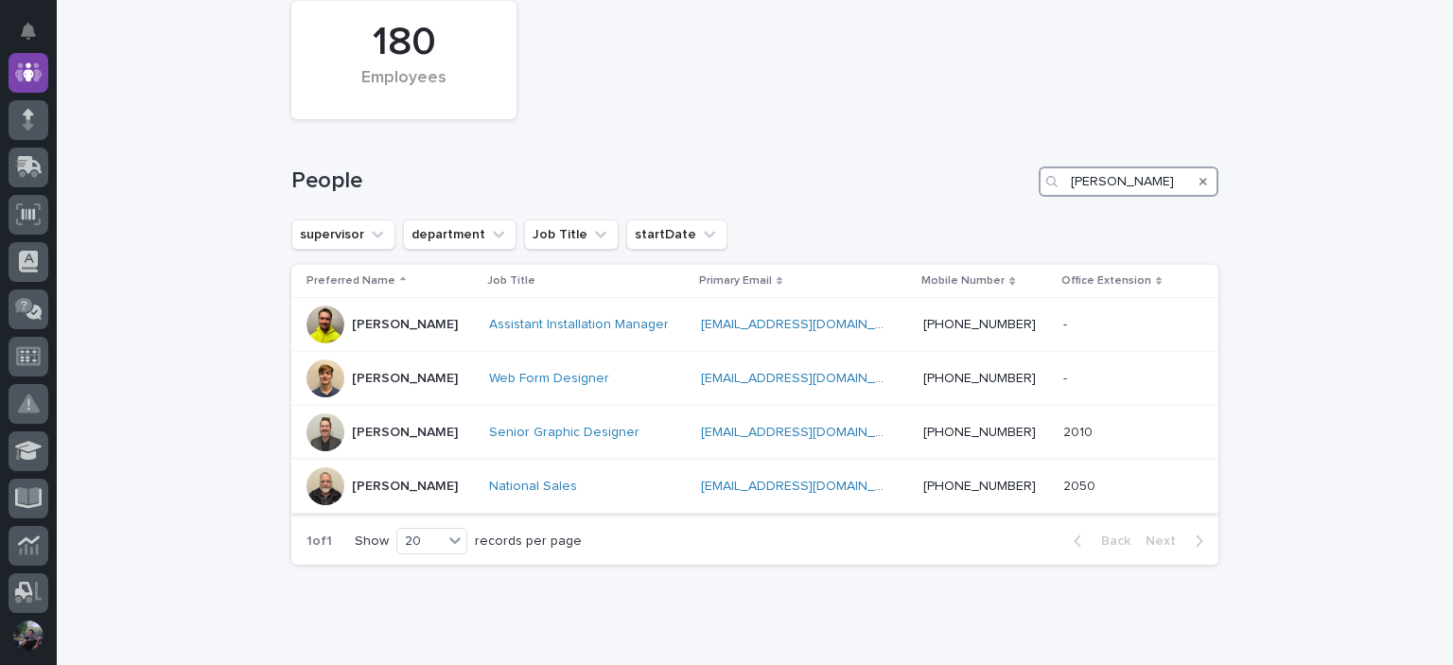
scroll to position [189, 0]
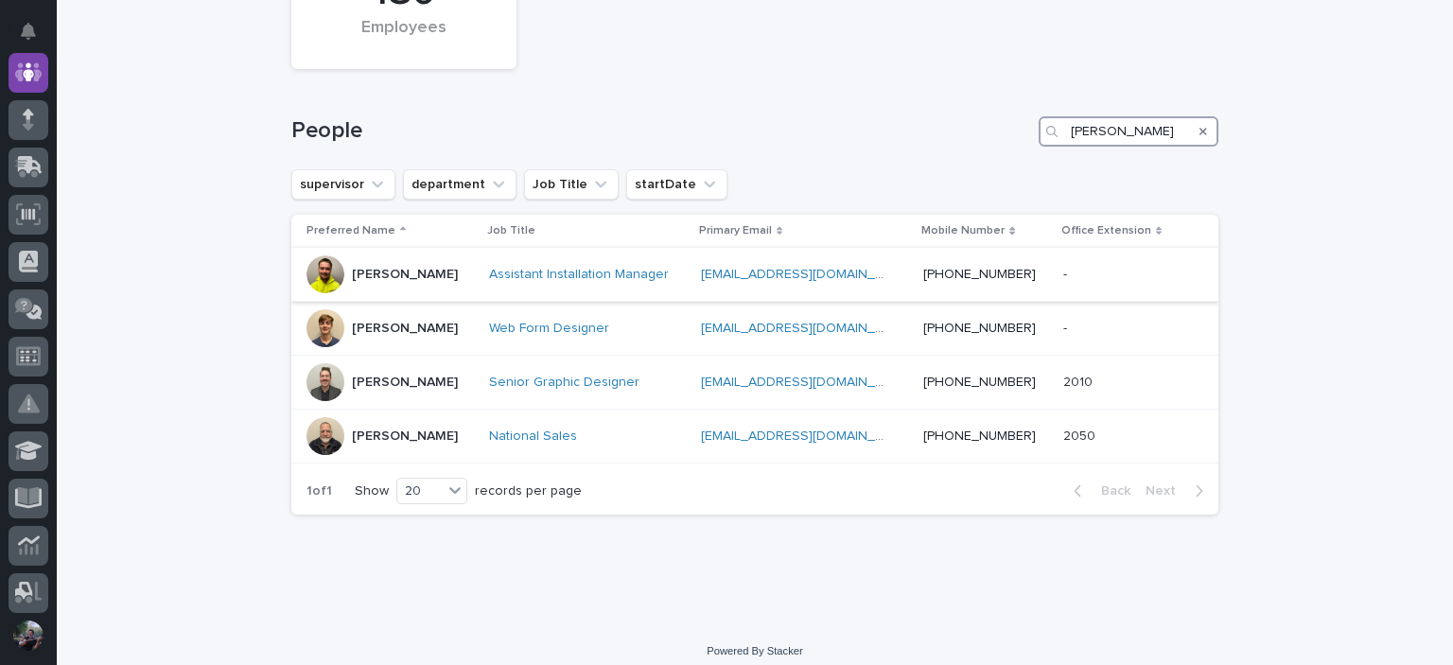
type input "jon"
click at [416, 282] on div "Jon Martin" at bounding box center [390, 274] width 167 height 38
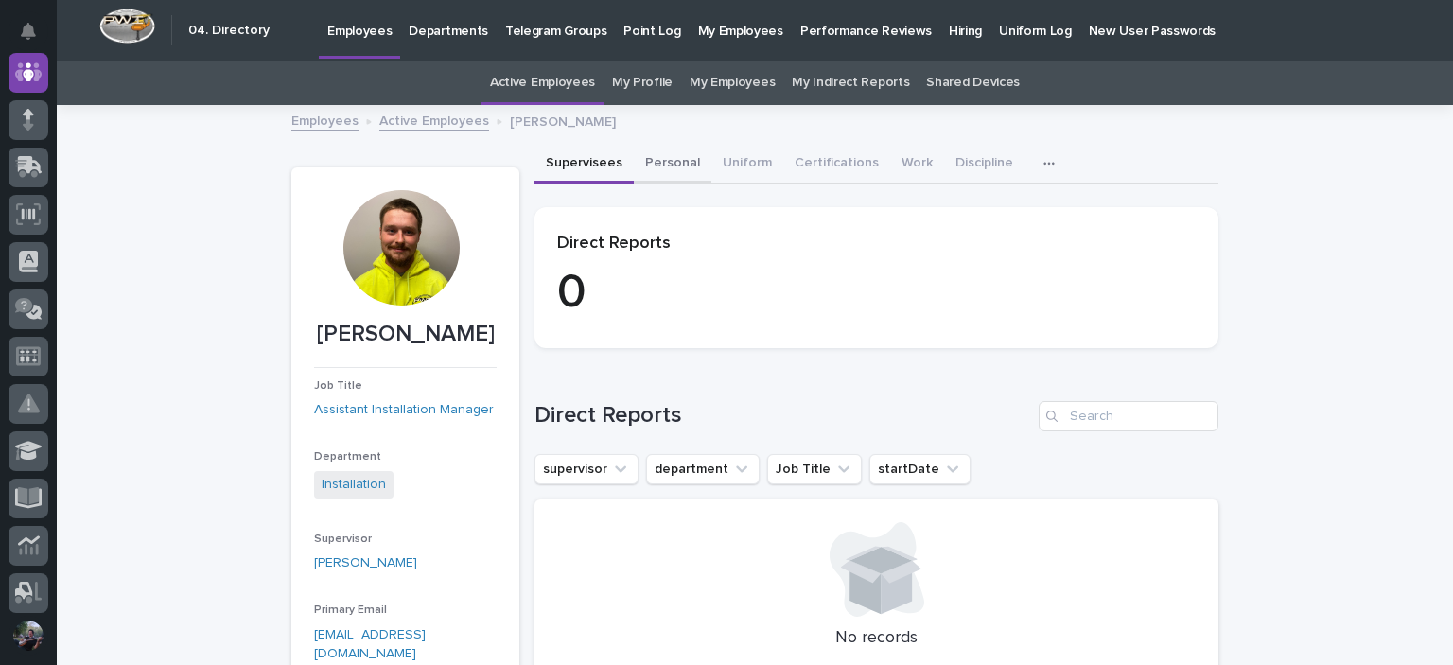
click at [671, 172] on button "Personal" at bounding box center [673, 165] width 78 height 40
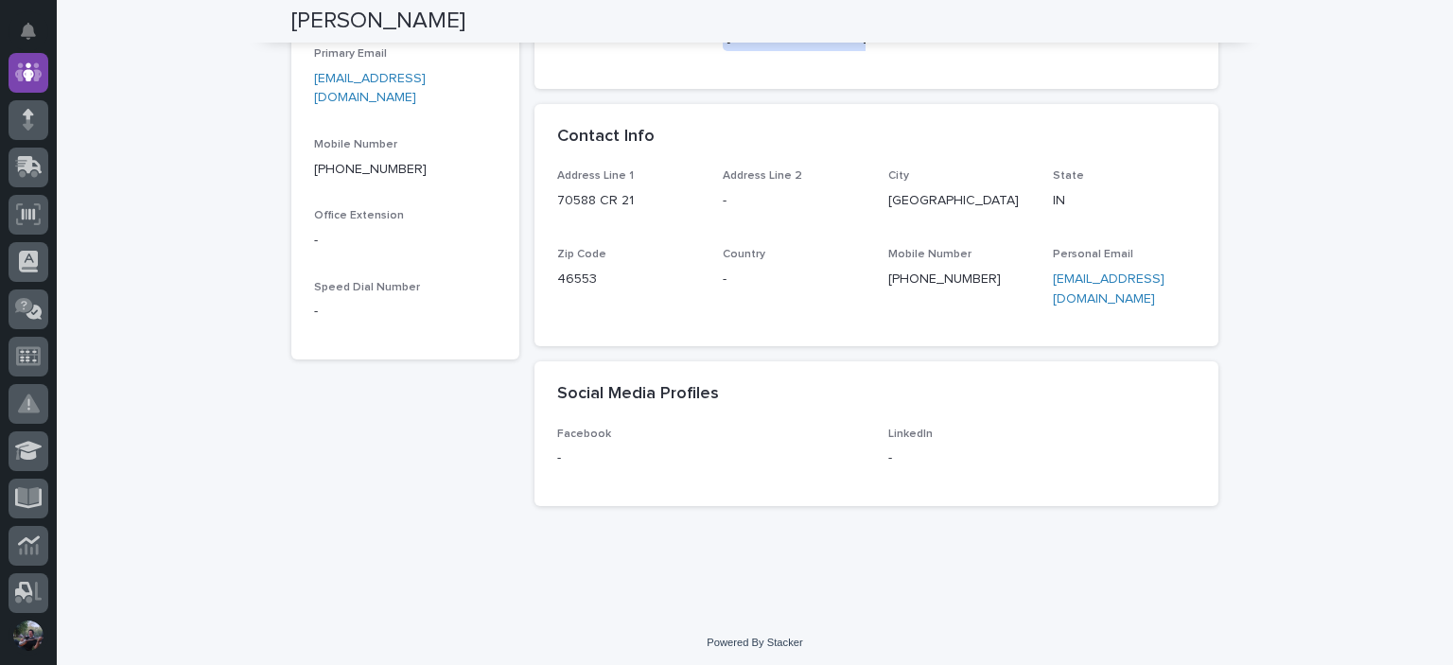
scroll to position [560, 0]
drag, startPoint x: 622, startPoint y: 198, endPoint x: 585, endPoint y: 200, distance: 37.9
click at [585, 200] on p "70588 CR 21" at bounding box center [628, 197] width 143 height 20
click at [612, 204] on p "70588 CR 21" at bounding box center [628, 197] width 143 height 20
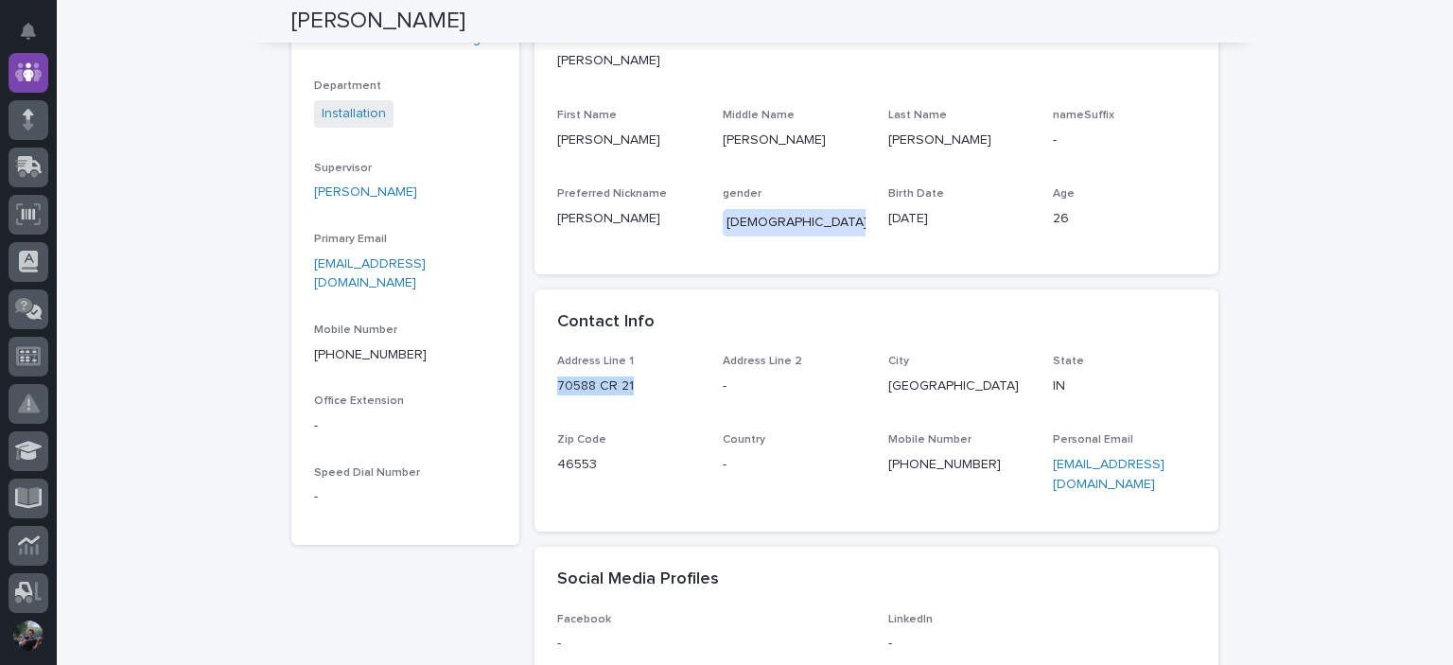
drag, startPoint x: 552, startPoint y: 389, endPoint x: 628, endPoint y: 390, distance: 76.6
click at [628, 390] on p "70588 CR 21" at bounding box center [628, 387] width 143 height 20
copy p "70588 CR 21"
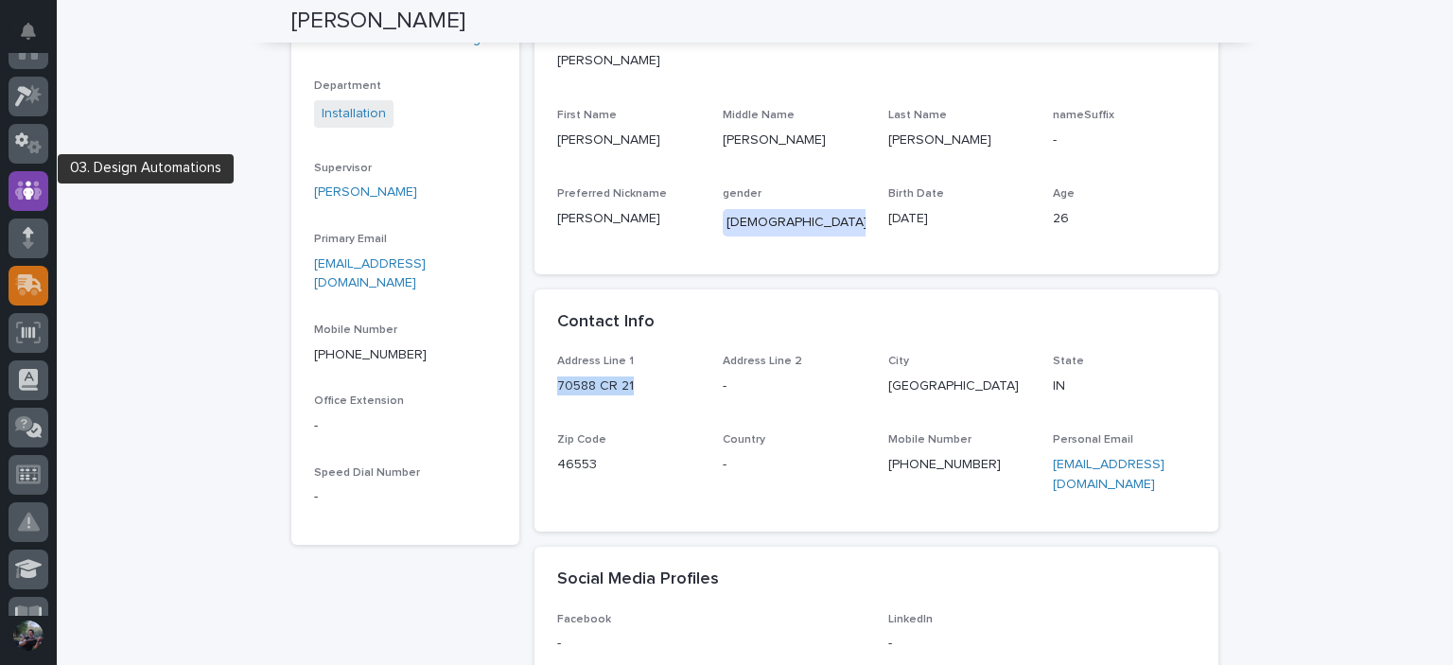
scroll to position [0, 0]
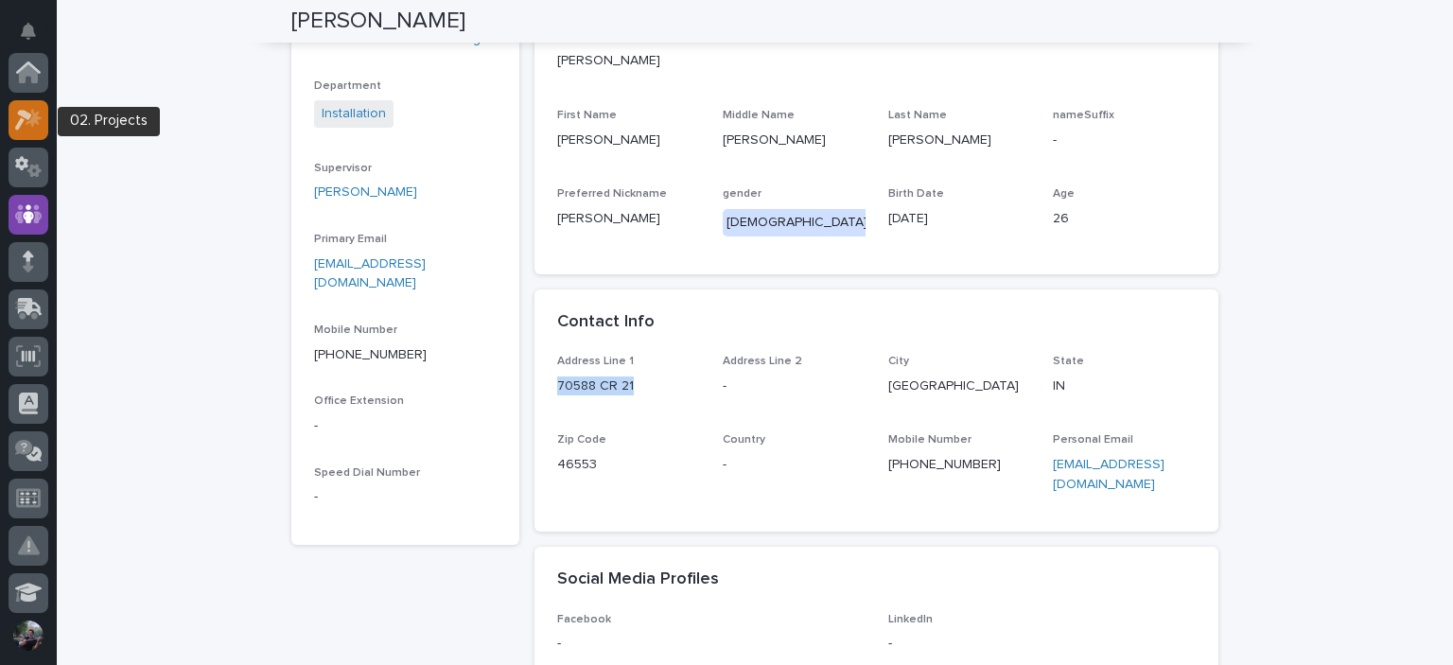
click at [29, 102] on div at bounding box center [29, 120] width 40 height 40
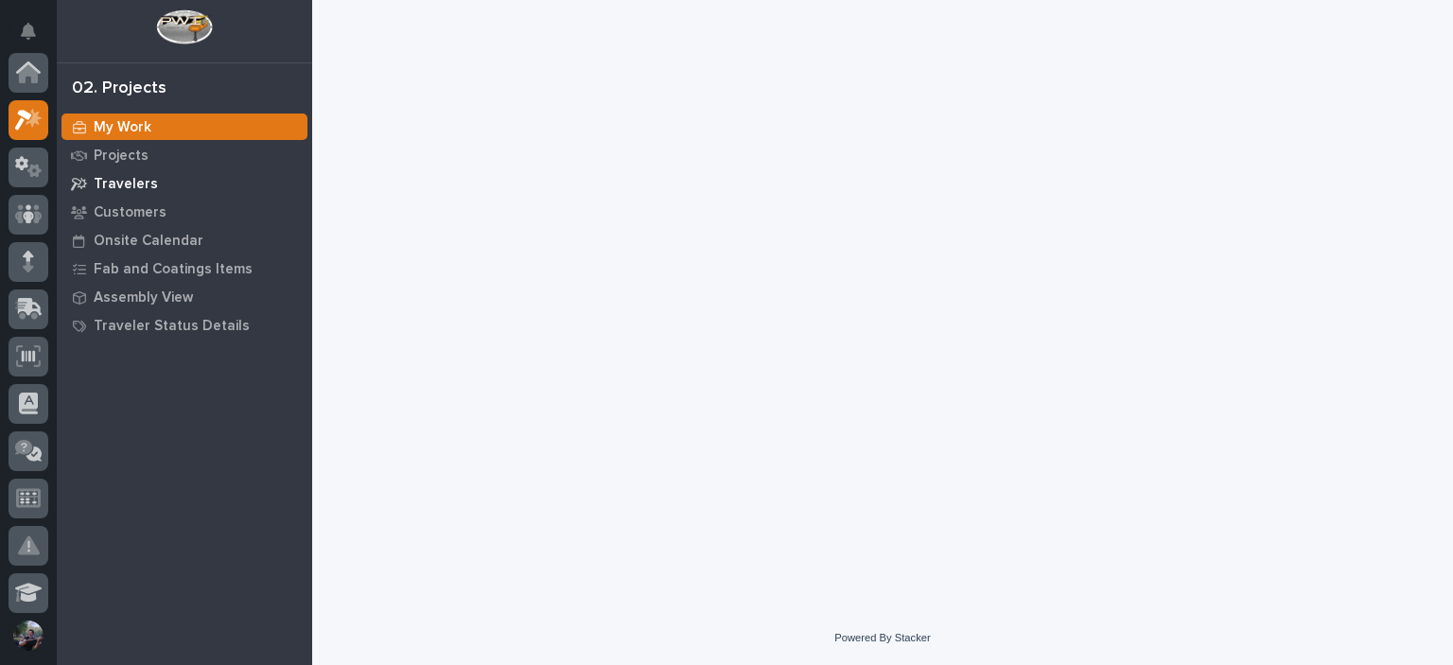
scroll to position [47, 0]
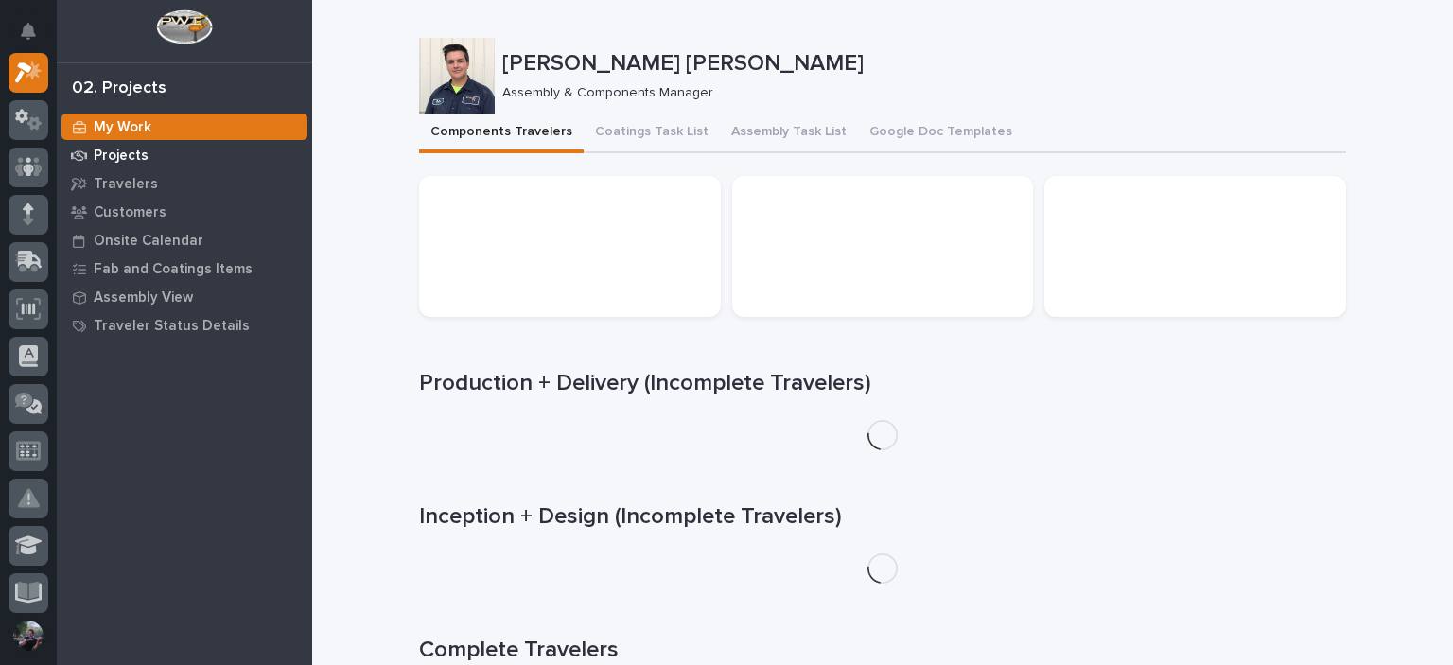
click at [122, 150] on p "Projects" at bounding box center [121, 156] width 55 height 17
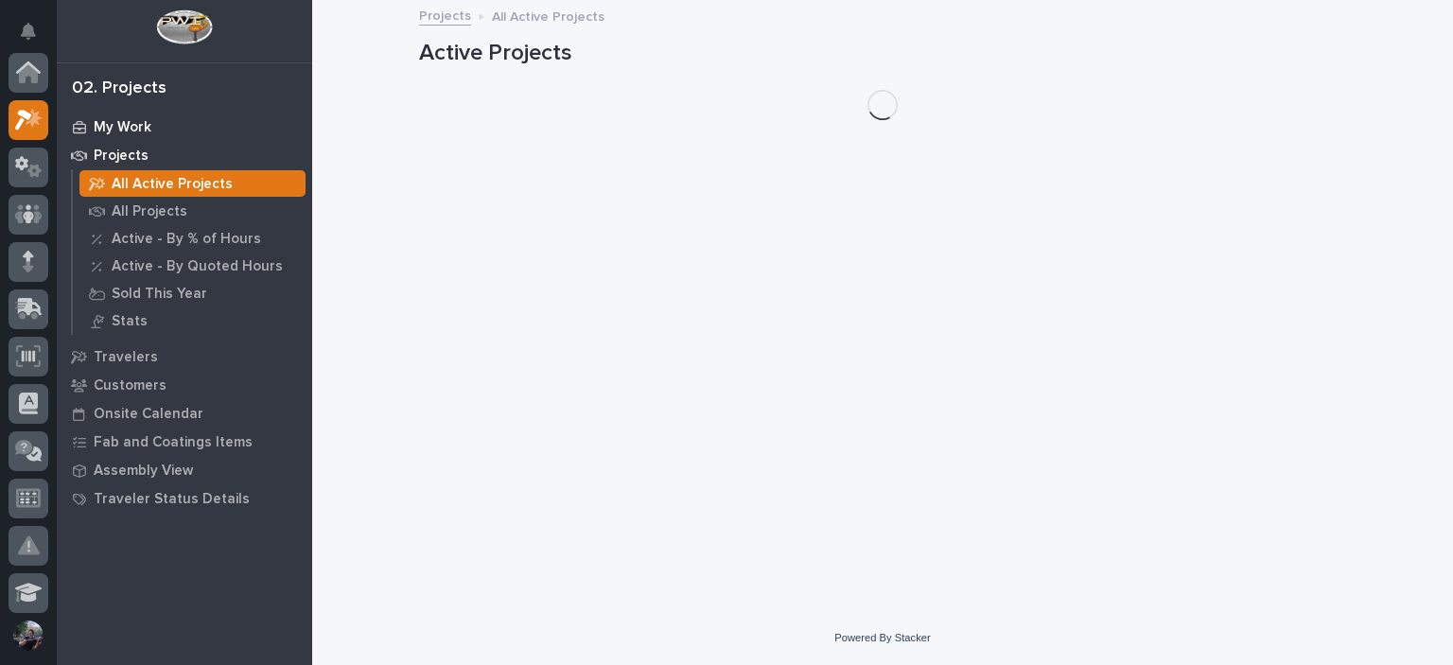
scroll to position [47, 0]
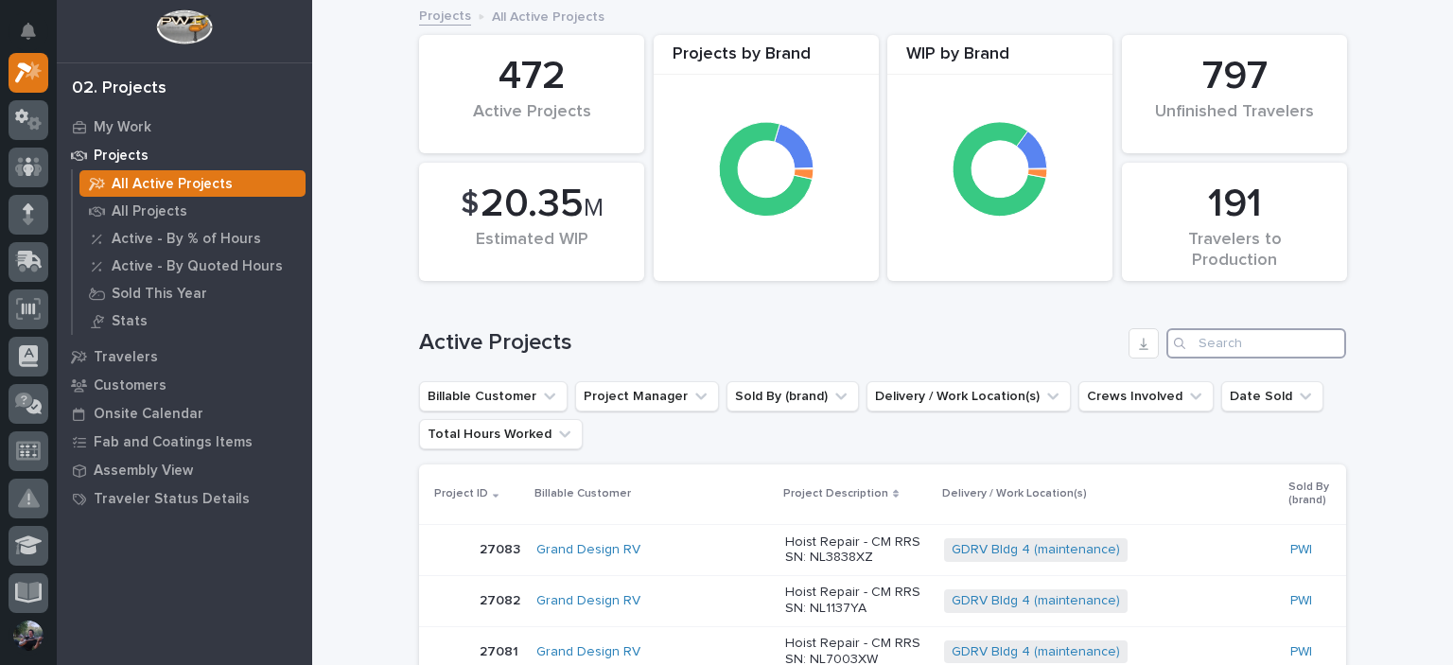
click at [1237, 339] on input "Search" at bounding box center [1256, 343] width 180 height 30
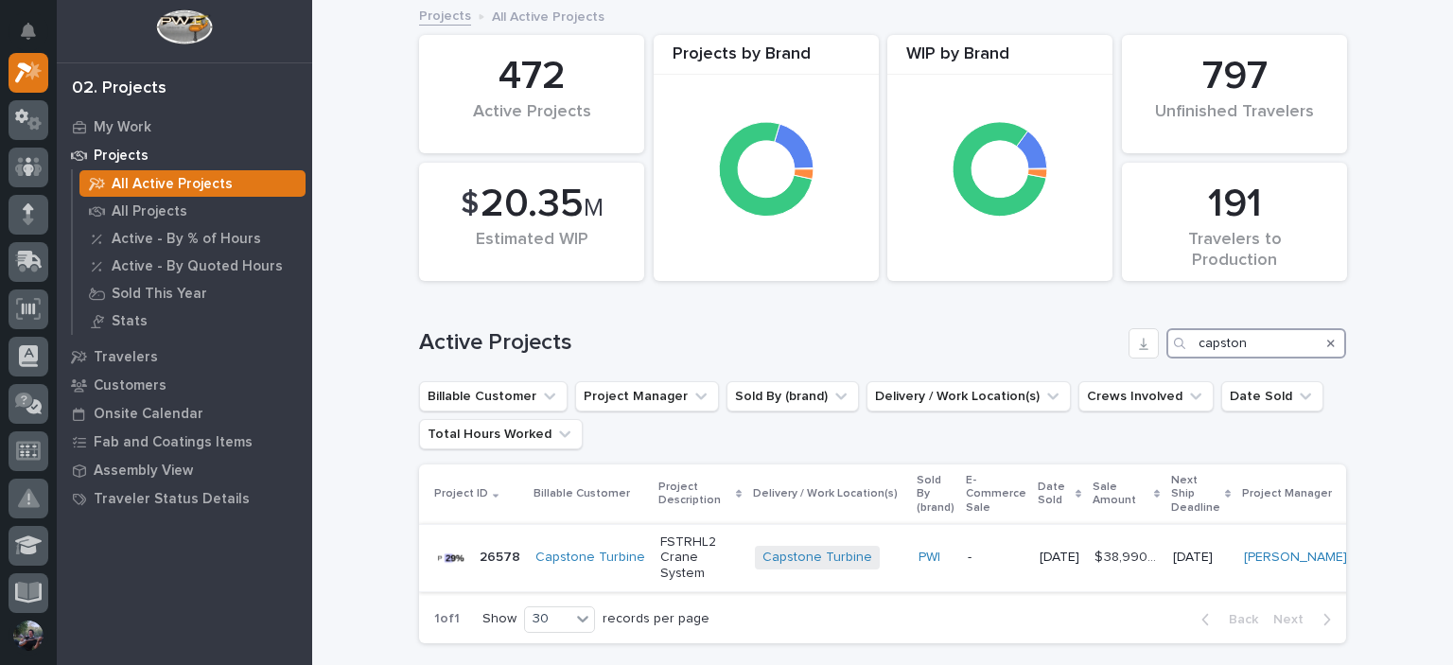
type input "capston"
click at [668, 550] on p "FSTRHL2 Crane System" at bounding box center [699, 557] width 79 height 47
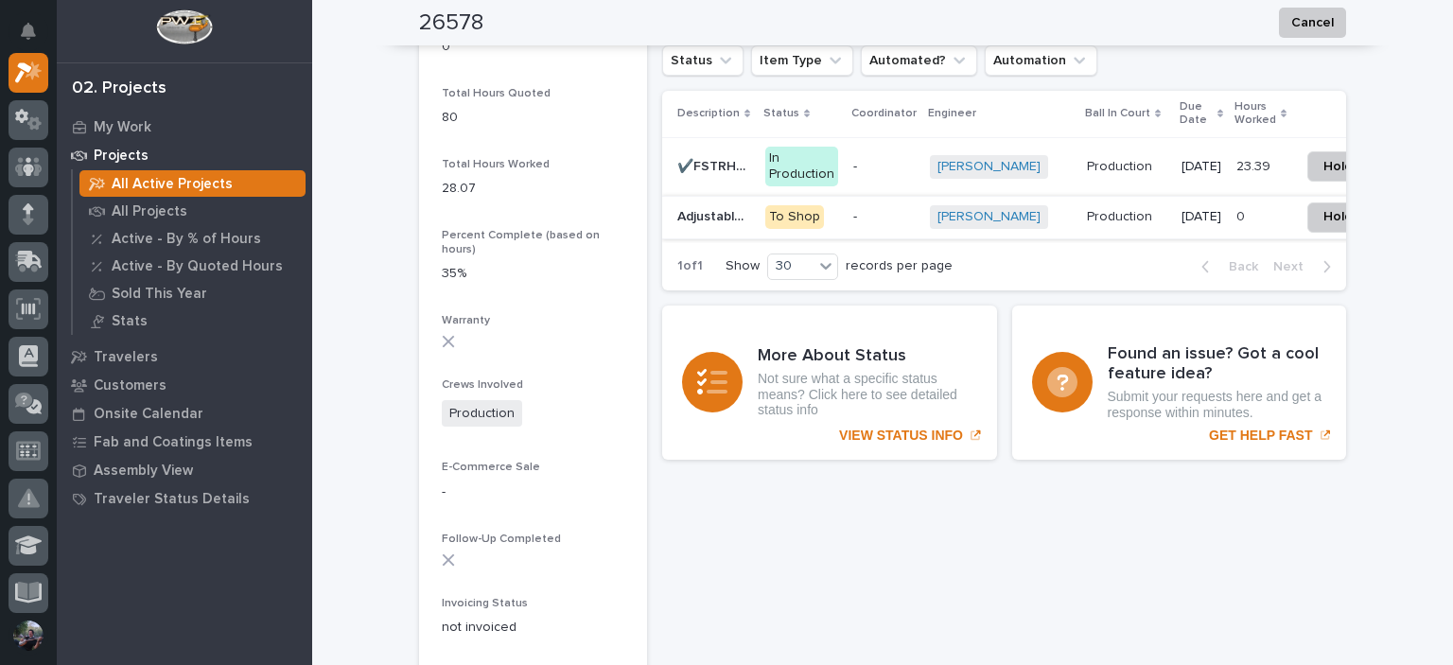
scroll to position [1387, 0]
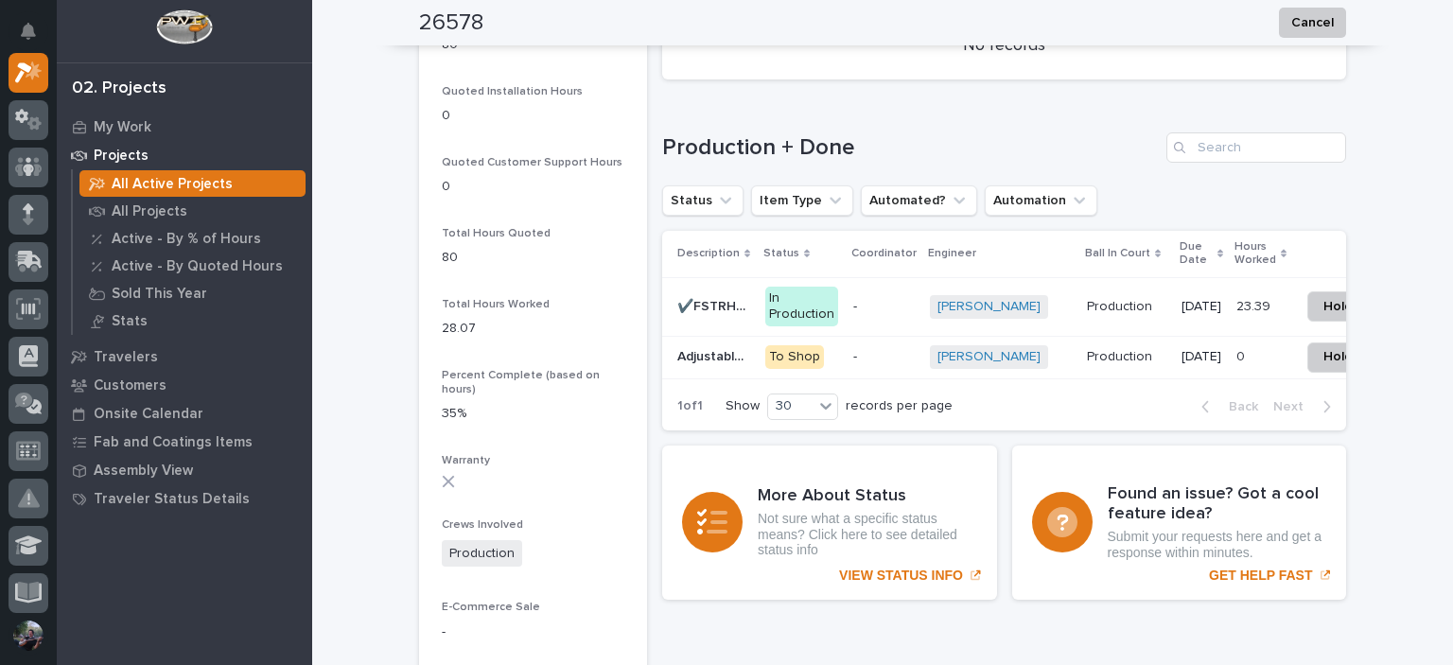
click at [713, 307] on p "✔️FSTRHL2 Crane System" at bounding box center [715, 305] width 77 height 20
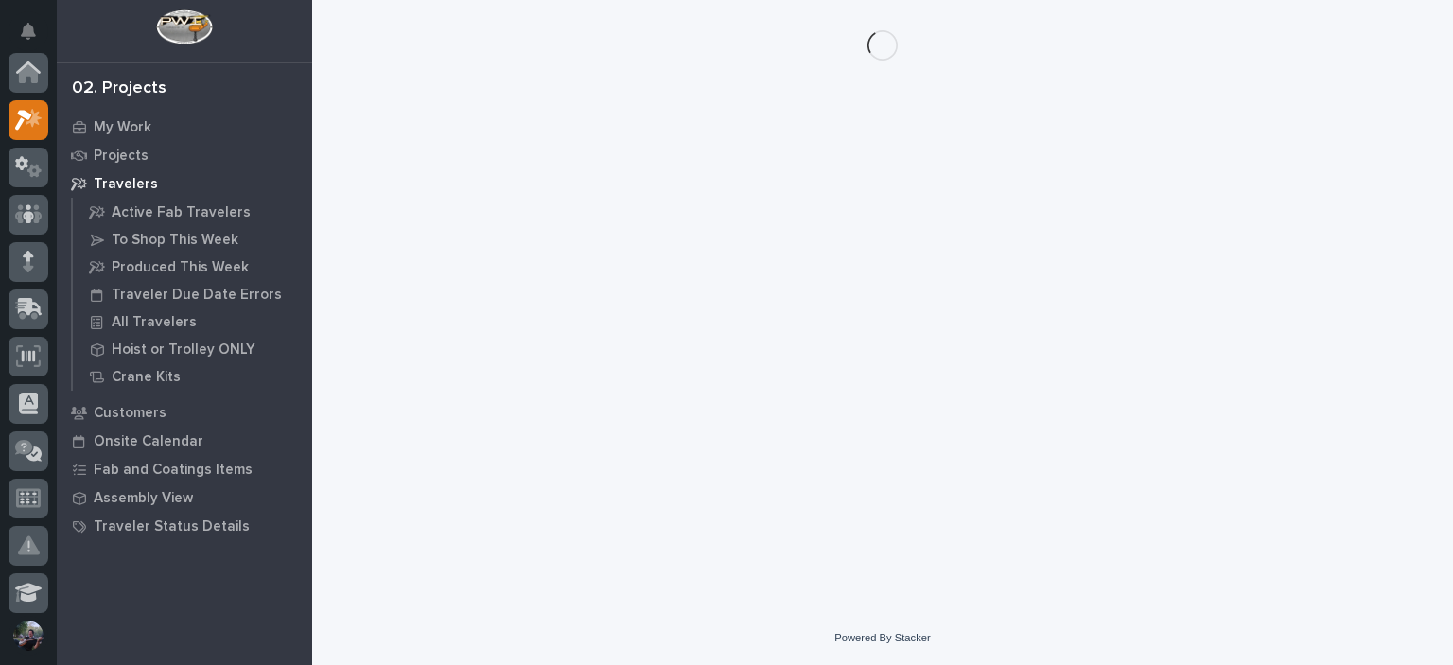
scroll to position [47, 0]
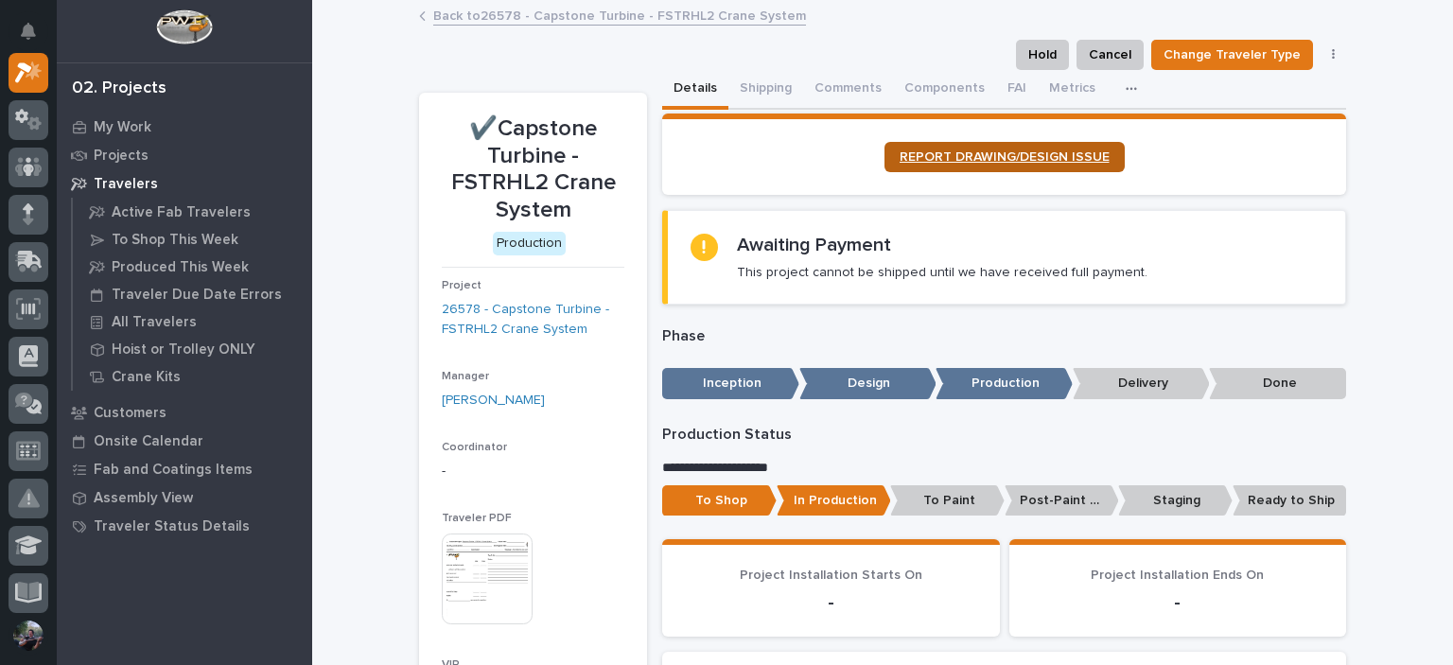
click at [980, 154] on span "REPORT DRAWING/DESIGN ISSUE" at bounding box center [1005, 156] width 210 height 13
drag, startPoint x: 404, startPoint y: 86, endPoint x: 408, endPoint y: 52, distance: 34.3
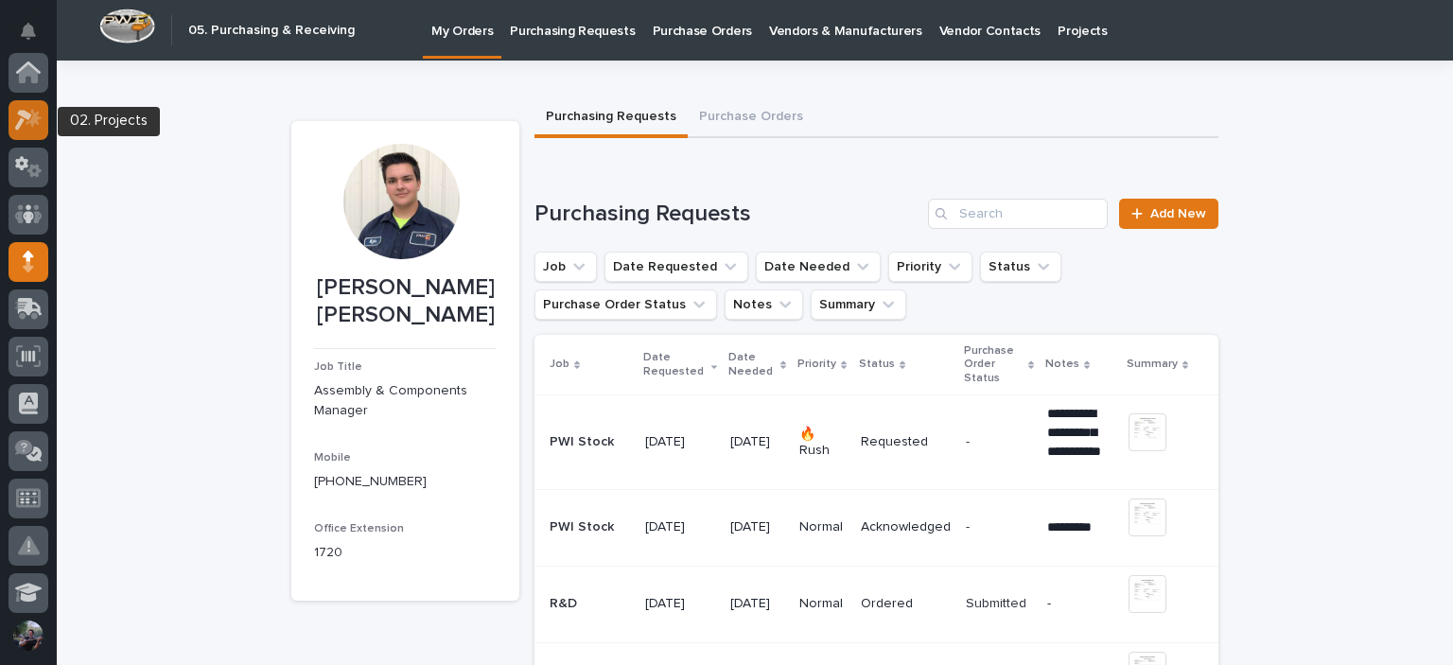
click at [23, 114] on icon at bounding box center [23, 120] width 17 height 21
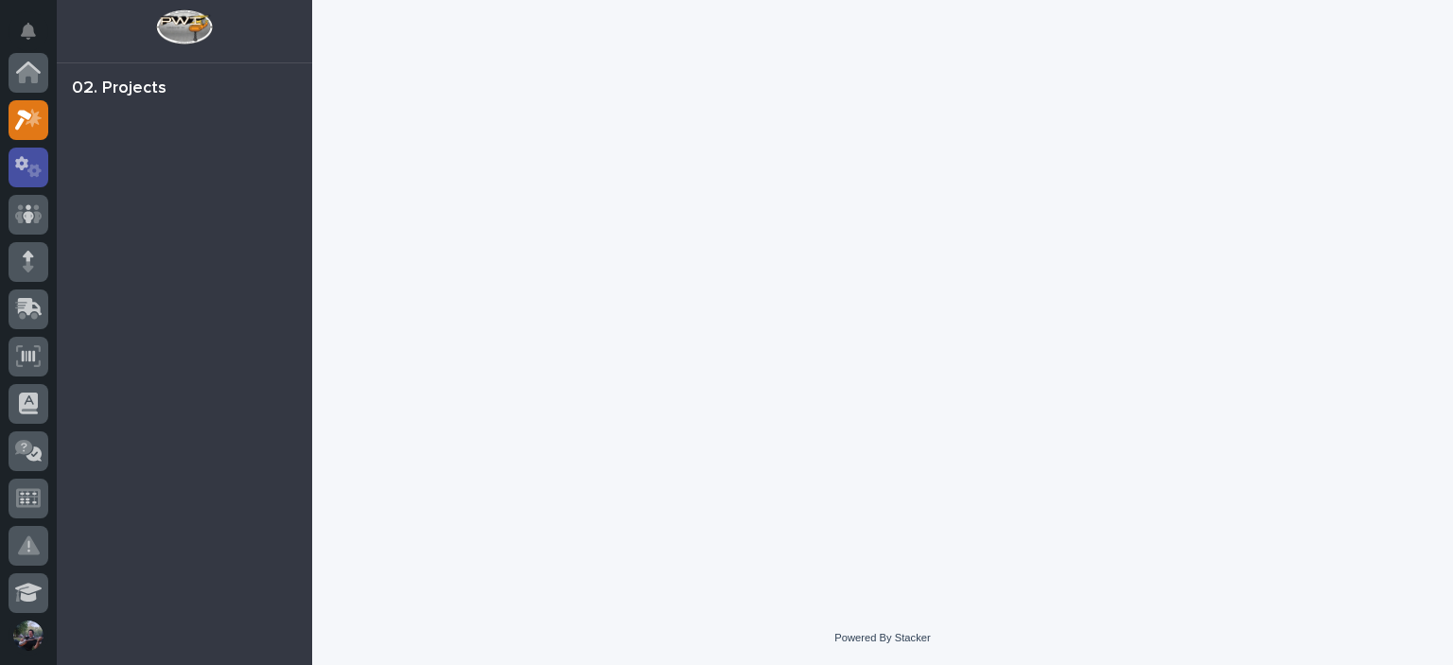
scroll to position [47, 0]
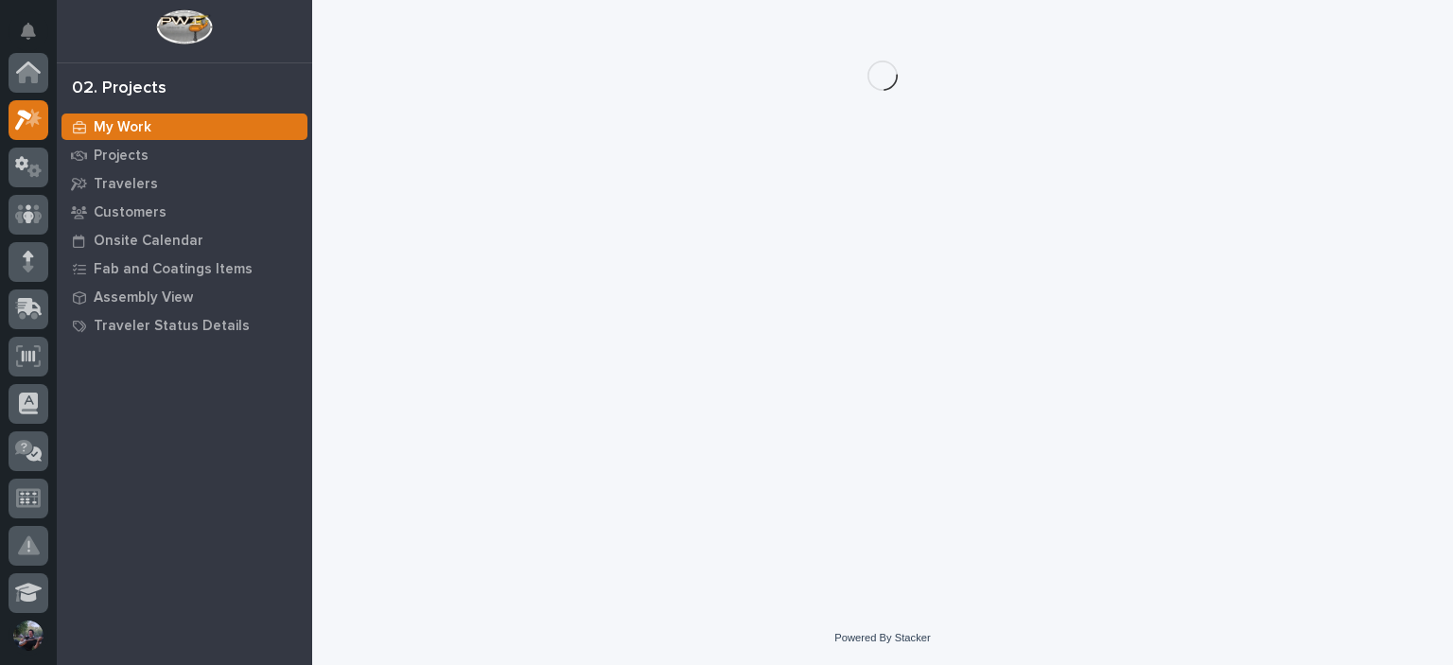
scroll to position [47, 0]
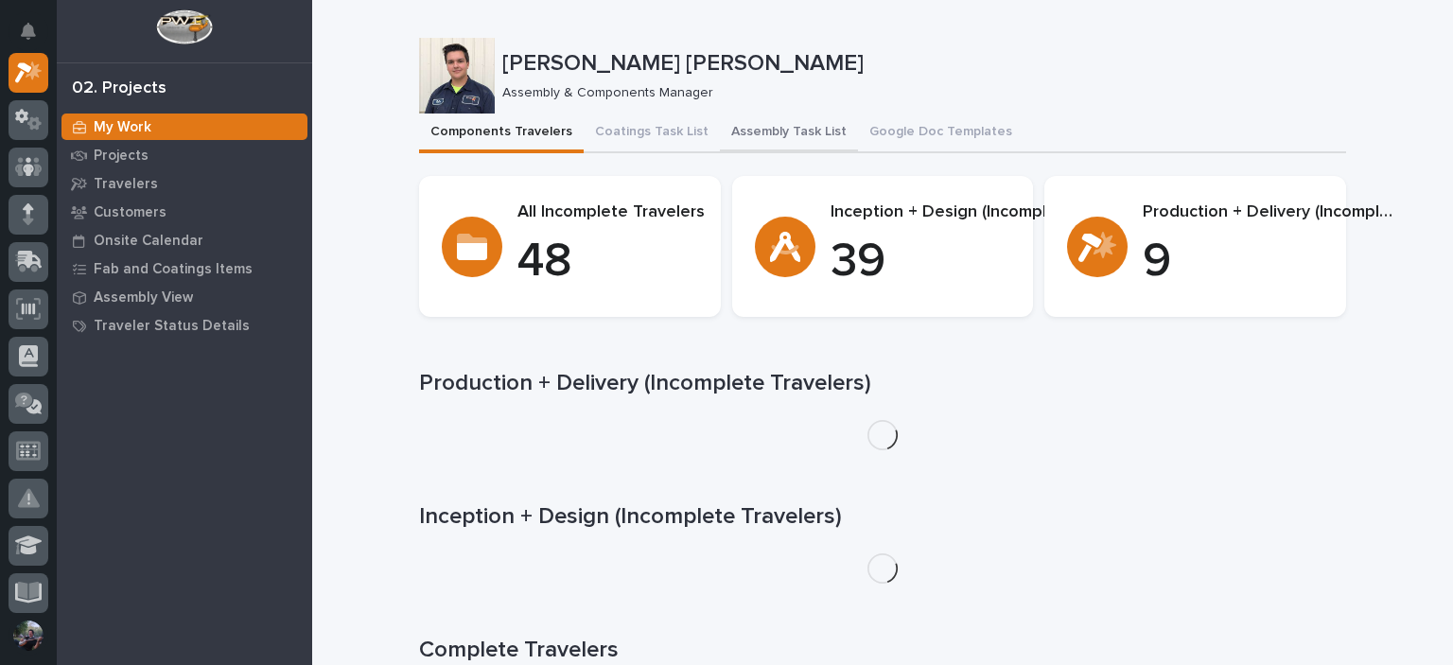
click at [761, 133] on button "Assembly Task List" at bounding box center [789, 134] width 138 height 40
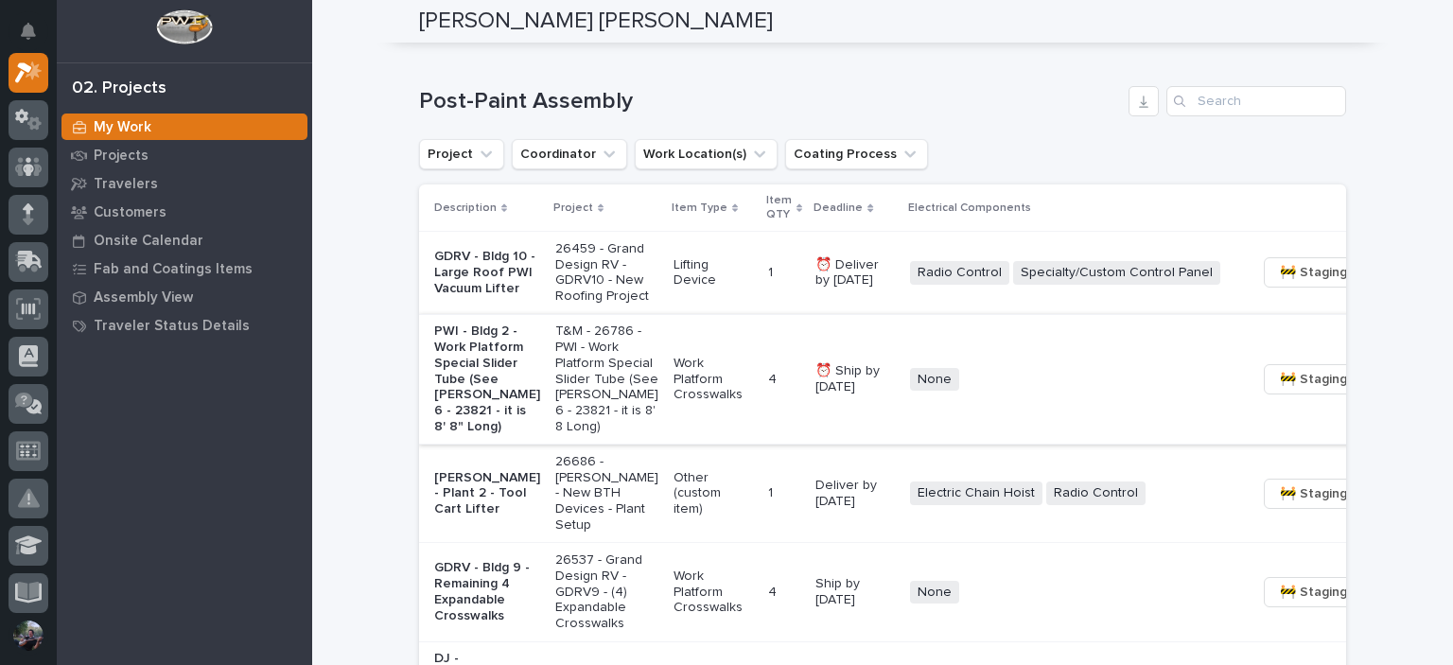
scroll to position [1387, 0]
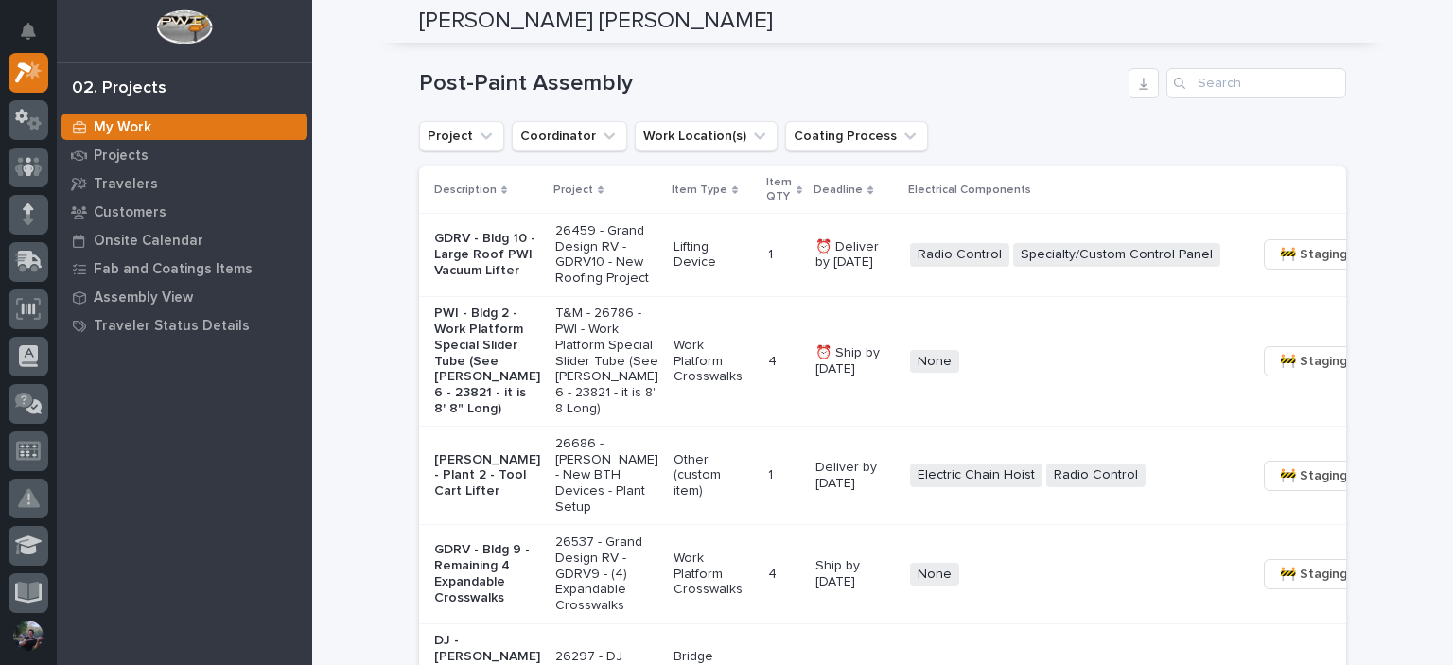
click at [499, 278] on p "GDRV - Bldg 10 - Large Roof PWI Vacuum Lifter" at bounding box center [487, 254] width 106 height 47
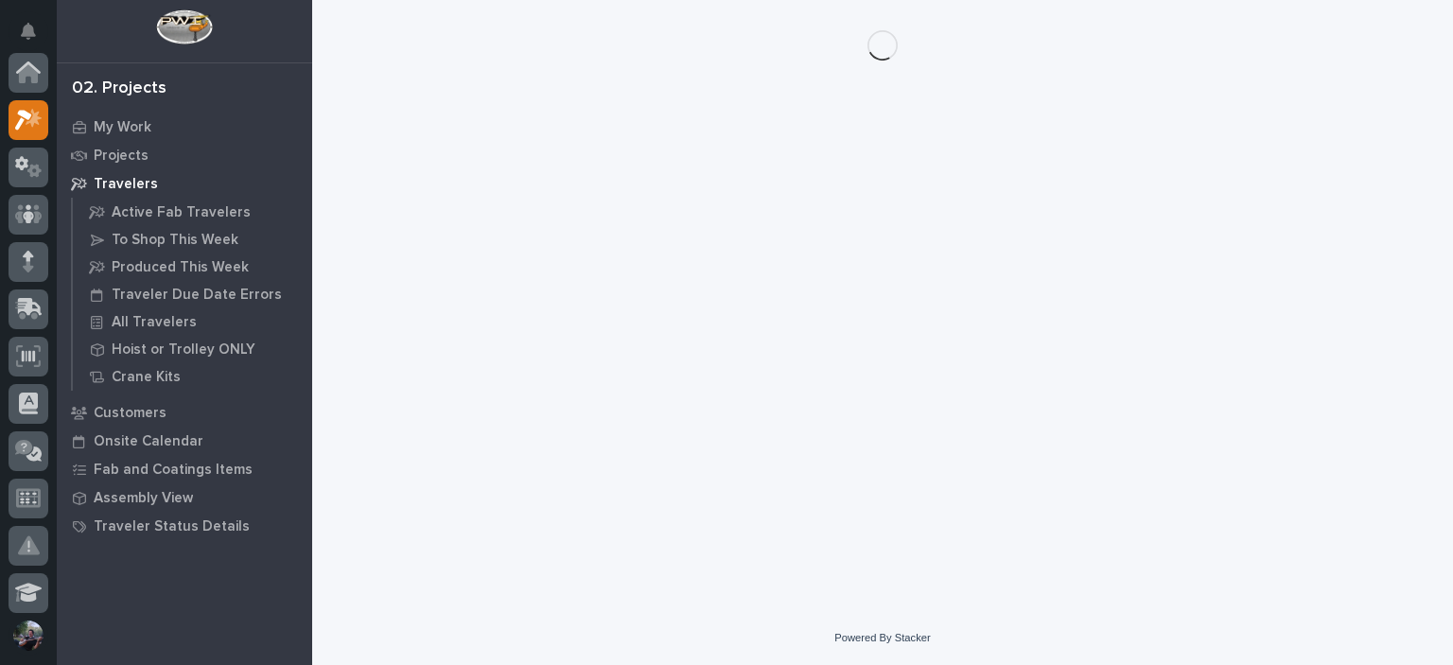
scroll to position [47, 0]
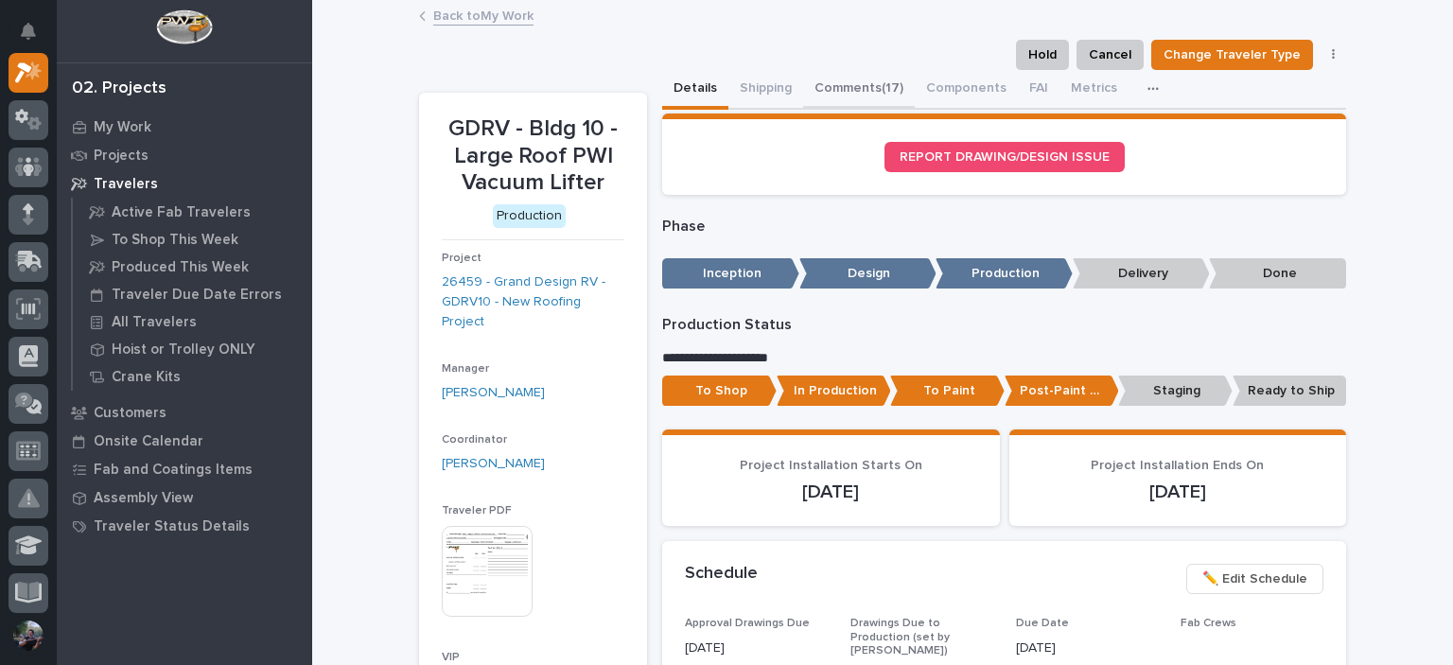
click at [820, 92] on button "Comments (17)" at bounding box center [859, 90] width 112 height 40
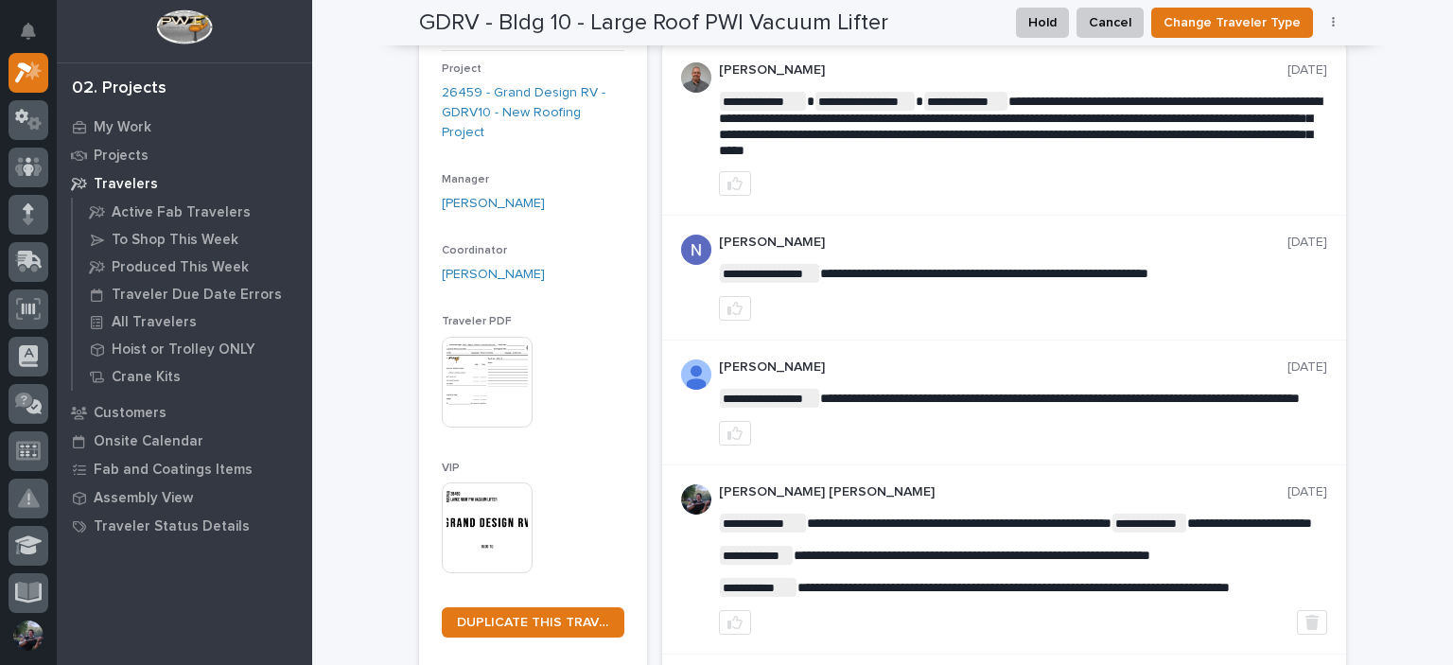
scroll to position [189, 0]
drag, startPoint x: 1224, startPoint y: 272, endPoint x: 946, endPoint y: 258, distance: 278.5
click at [950, 258] on div "**********" at bounding box center [1023, 278] width 608 height 86
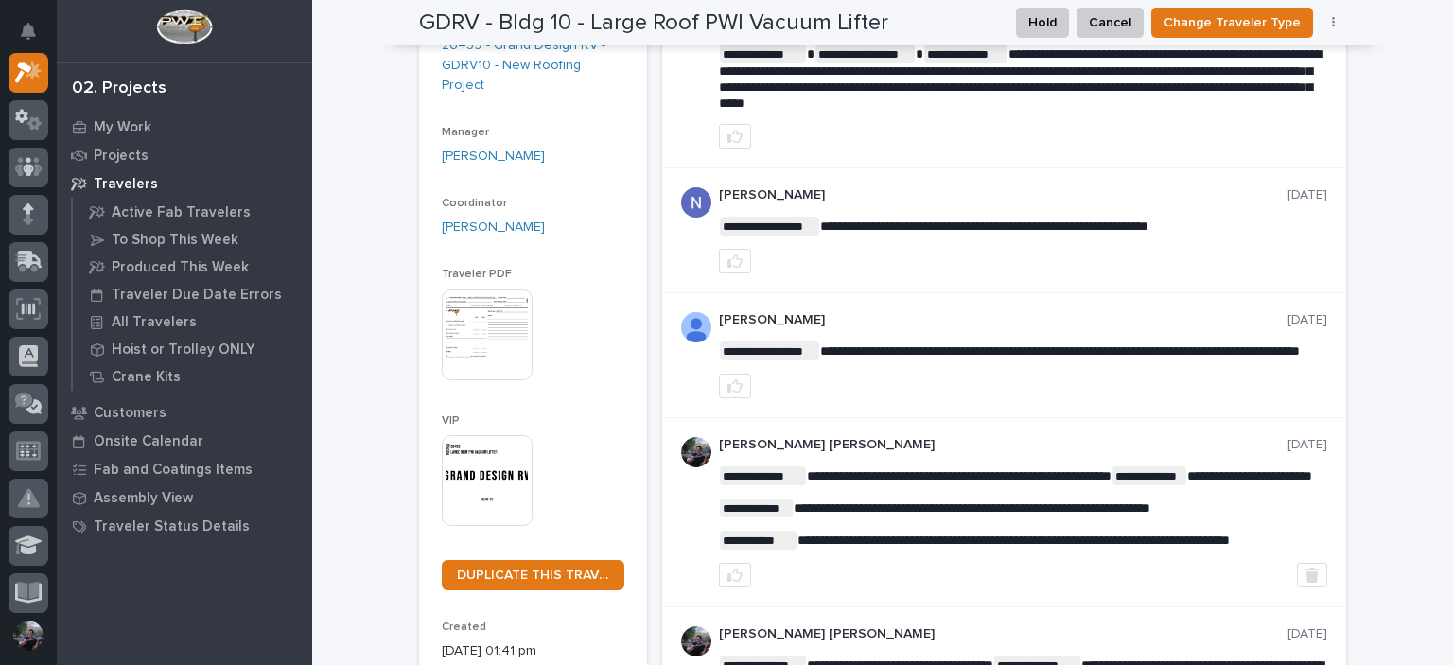
scroll to position [0, 0]
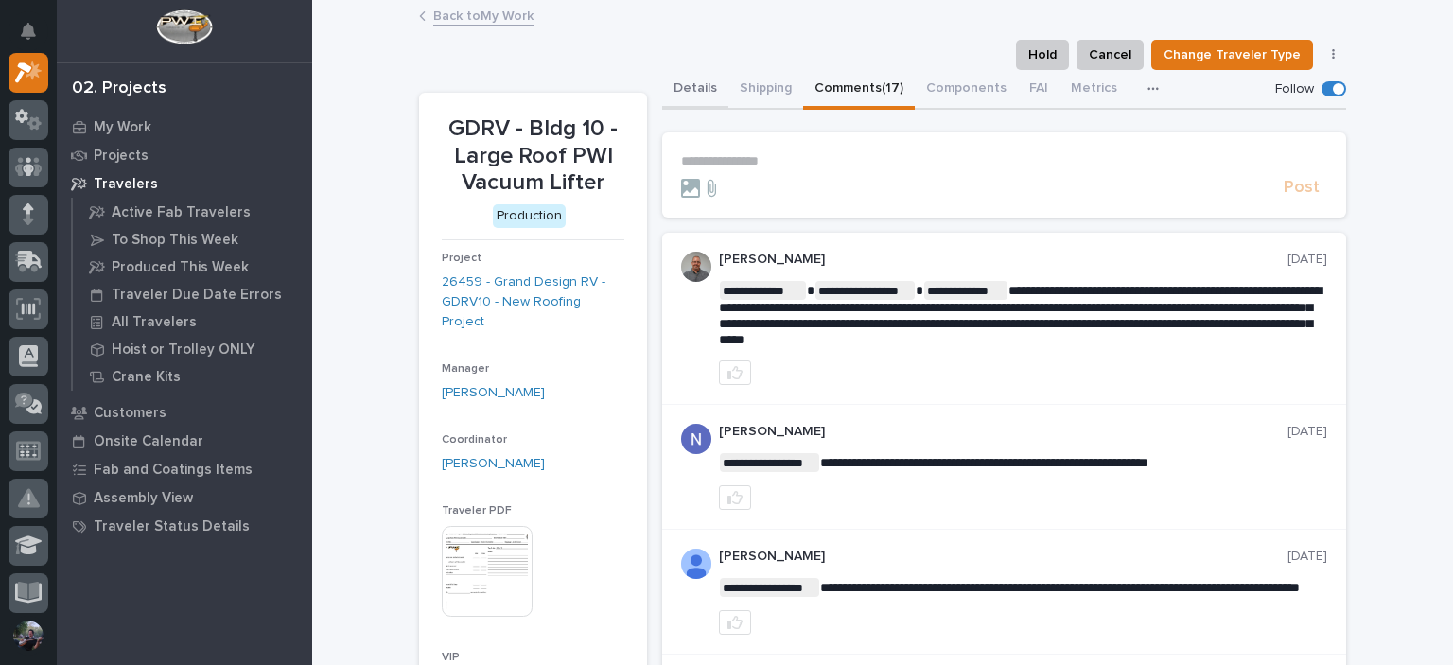
click at [707, 92] on button "Details" at bounding box center [695, 90] width 66 height 40
